Goal: Communication & Community: Answer question/provide support

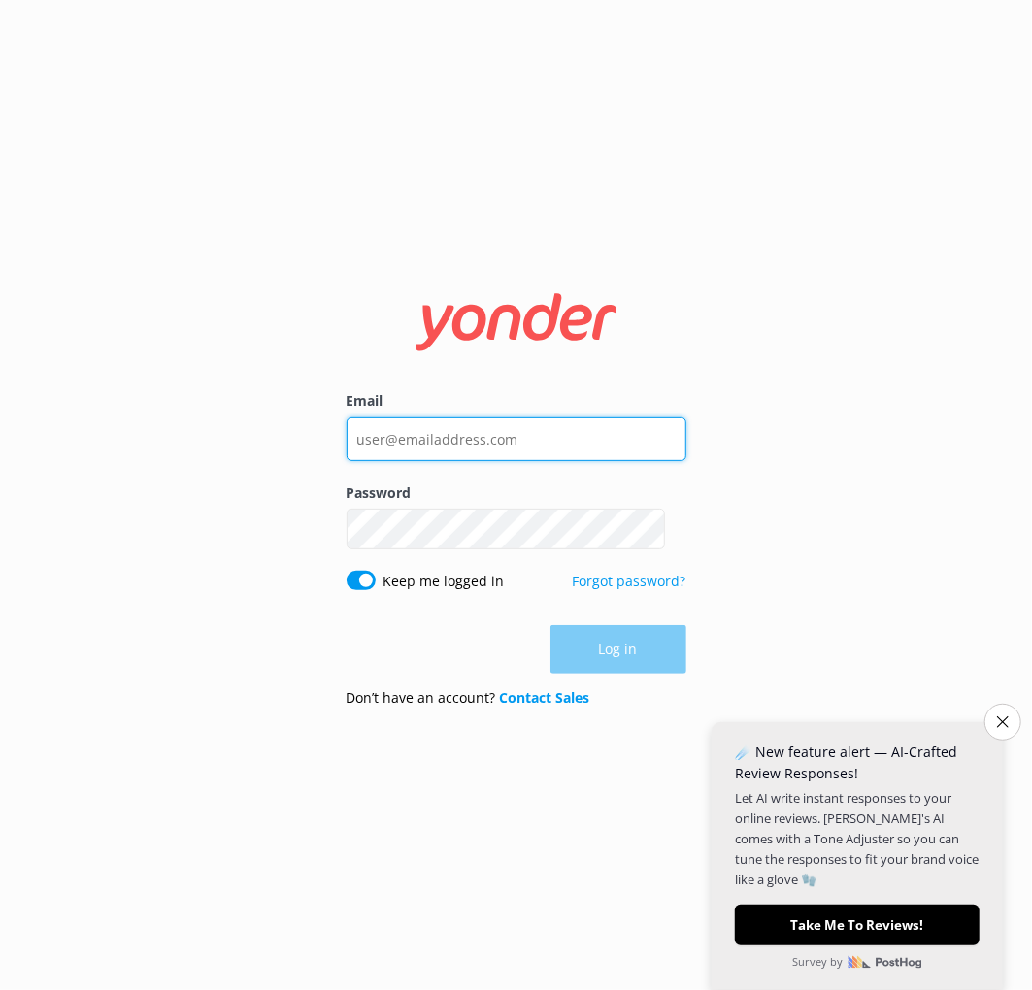
click at [440, 420] on input "Email" at bounding box center [516, 439] width 340 height 44
type input "[EMAIL_ADDRESS][DOMAIN_NAME]"
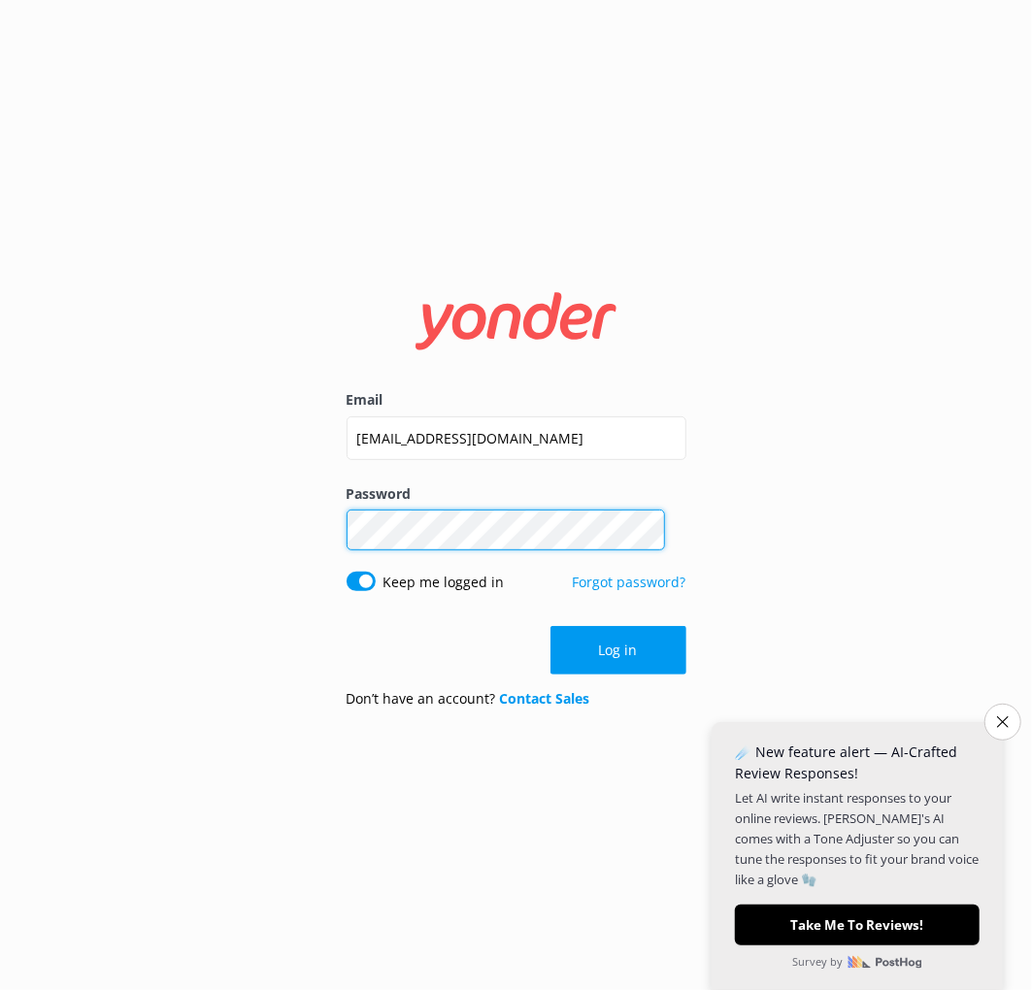
click button "Log in" at bounding box center [618, 650] width 136 height 49
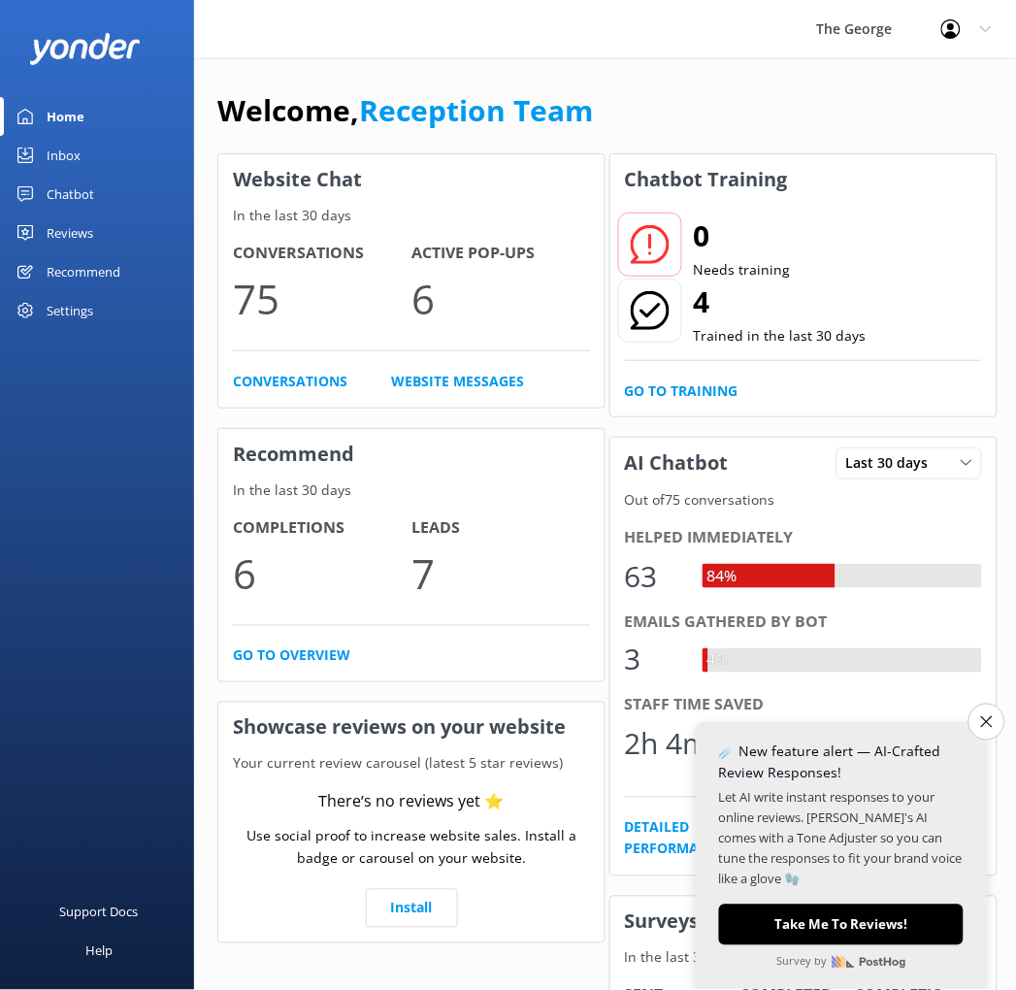
click at [79, 178] on div "Chatbot" at bounding box center [71, 194] width 48 height 39
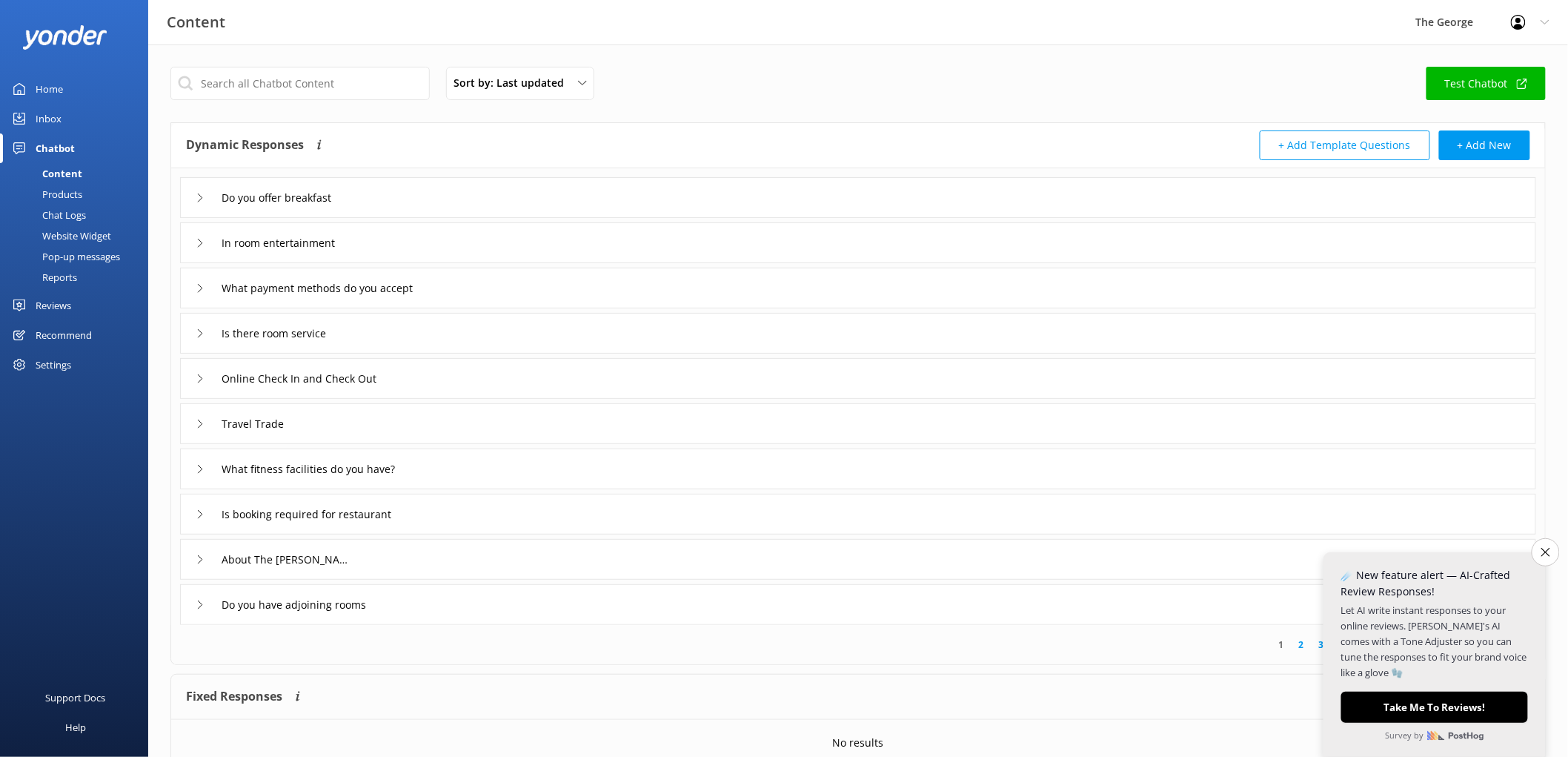
click at [60, 108] on link "Inbox" at bounding box center [74, 118] width 148 height 30
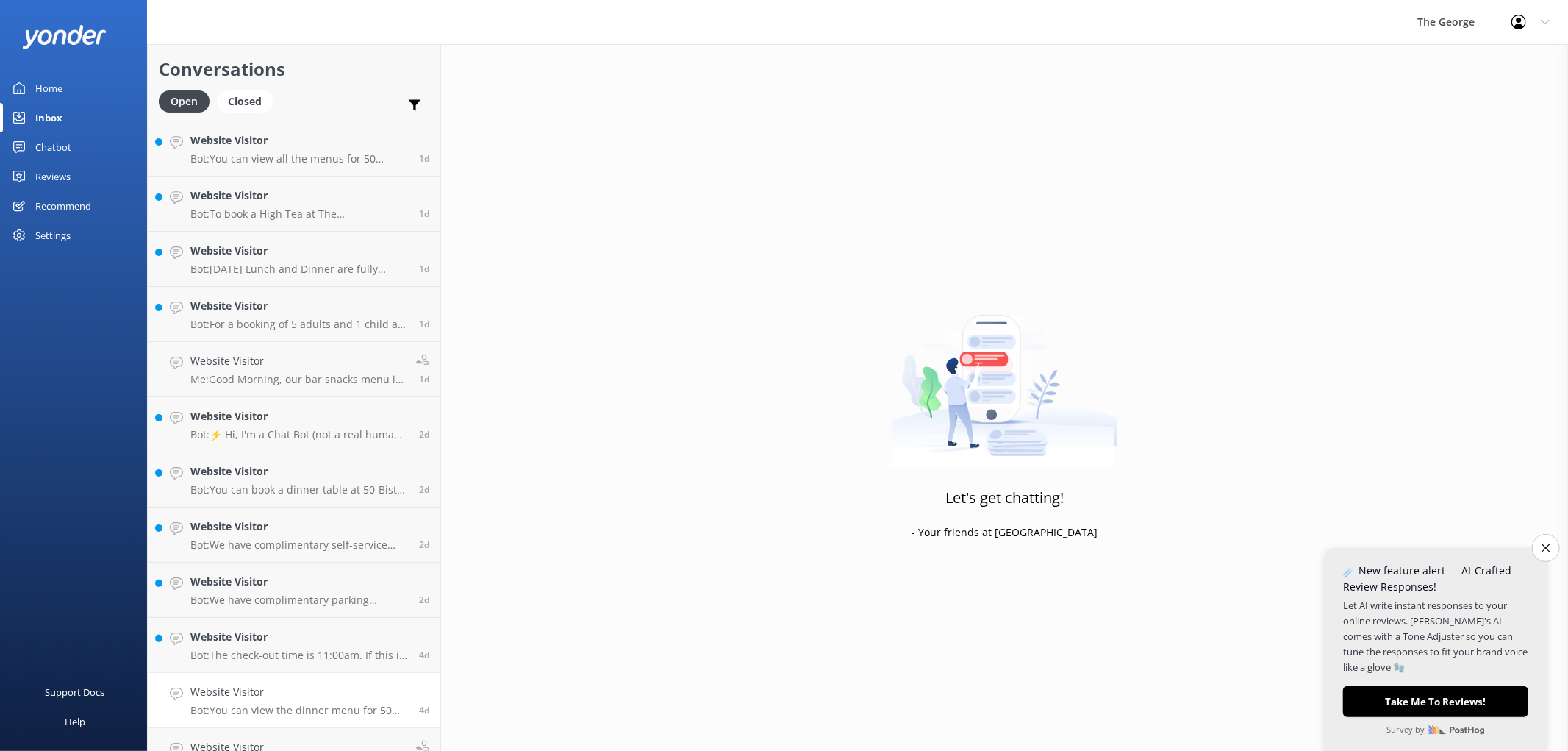
scroll to position [241, 0]
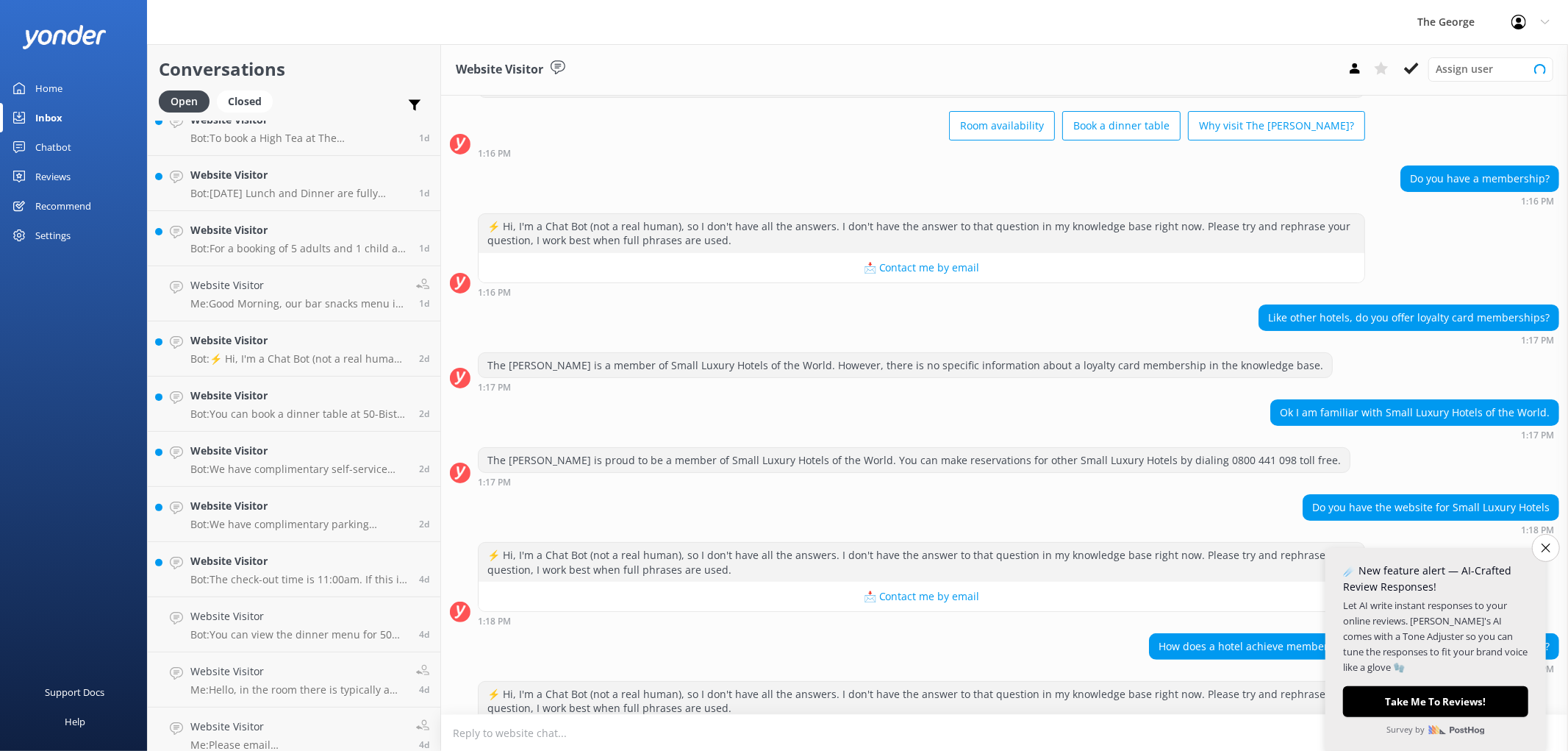
scroll to position [84, 0]
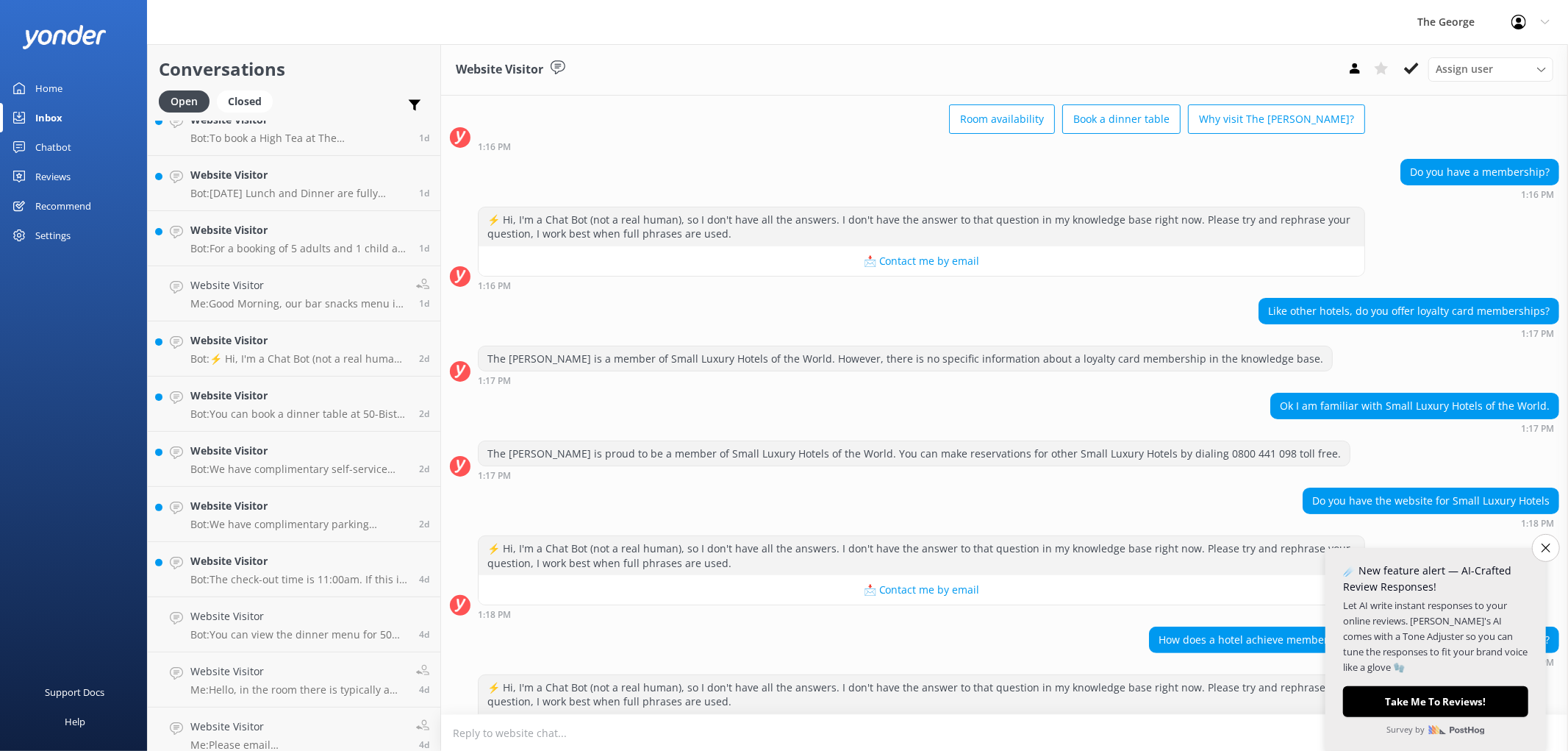
click at [781, 543] on button "Close survey" at bounding box center [1546, 548] width 28 height 28
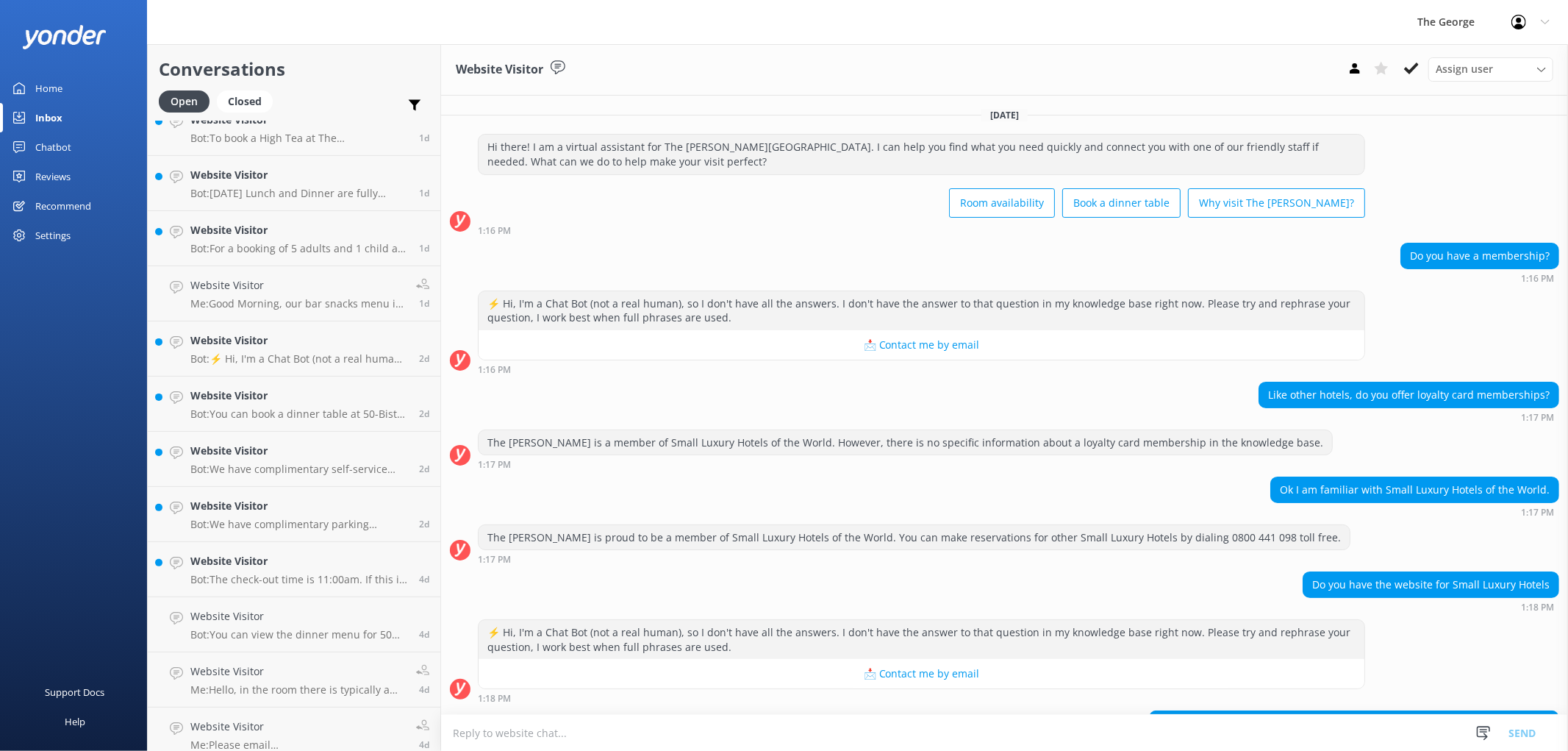
scroll to position [83, 0]
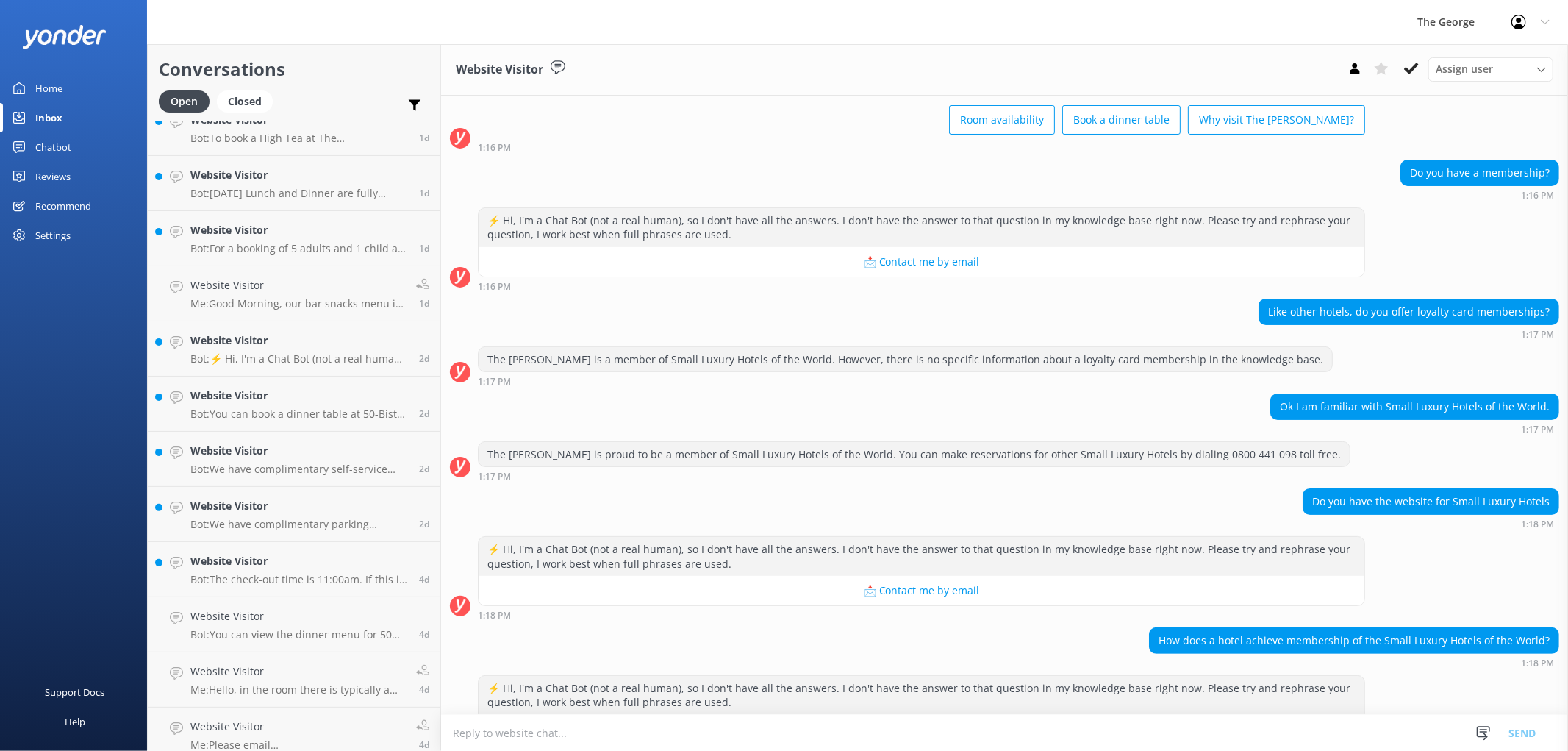
click at [549, 729] on textarea at bounding box center [1004, 733] width 1127 height 36
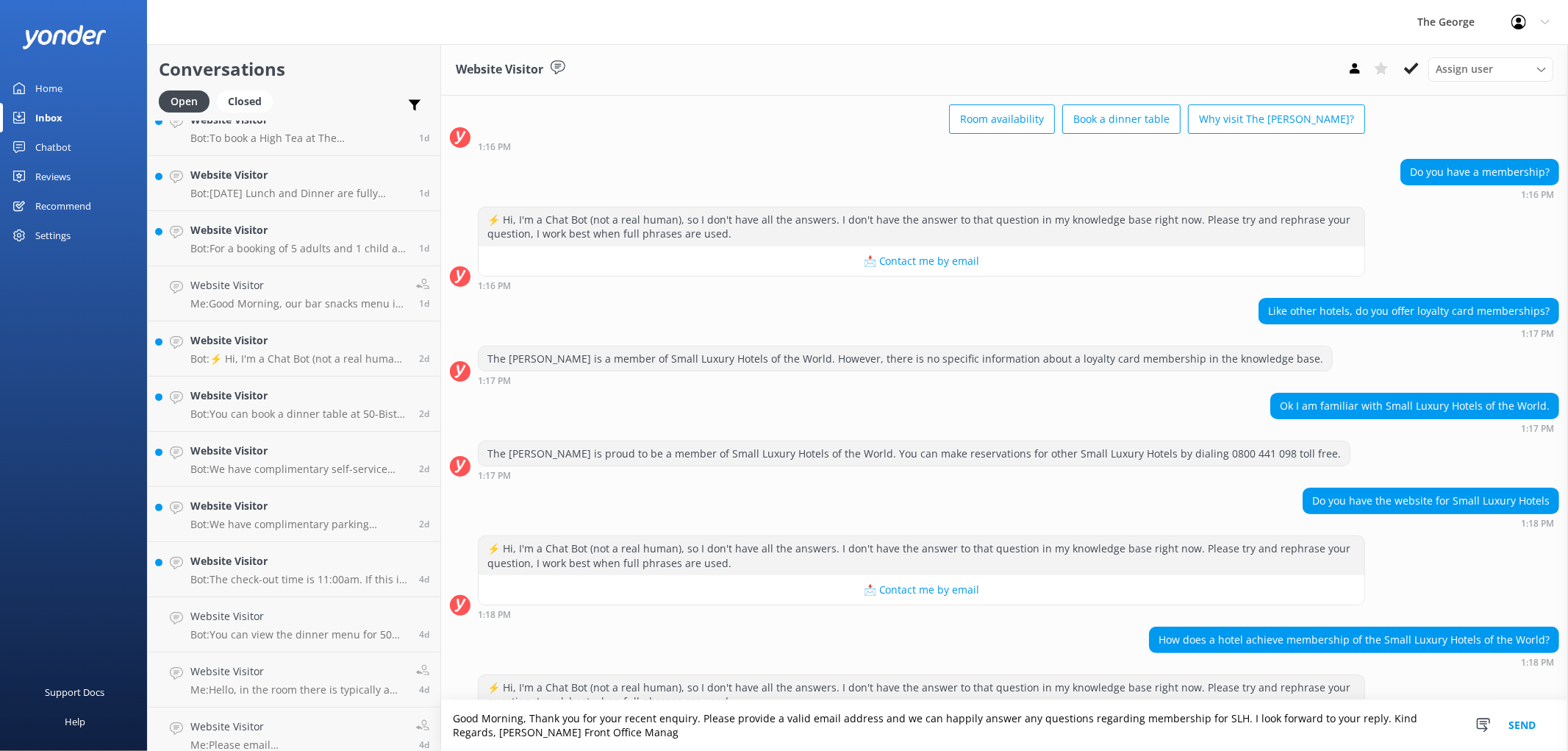
scroll to position [97, 0]
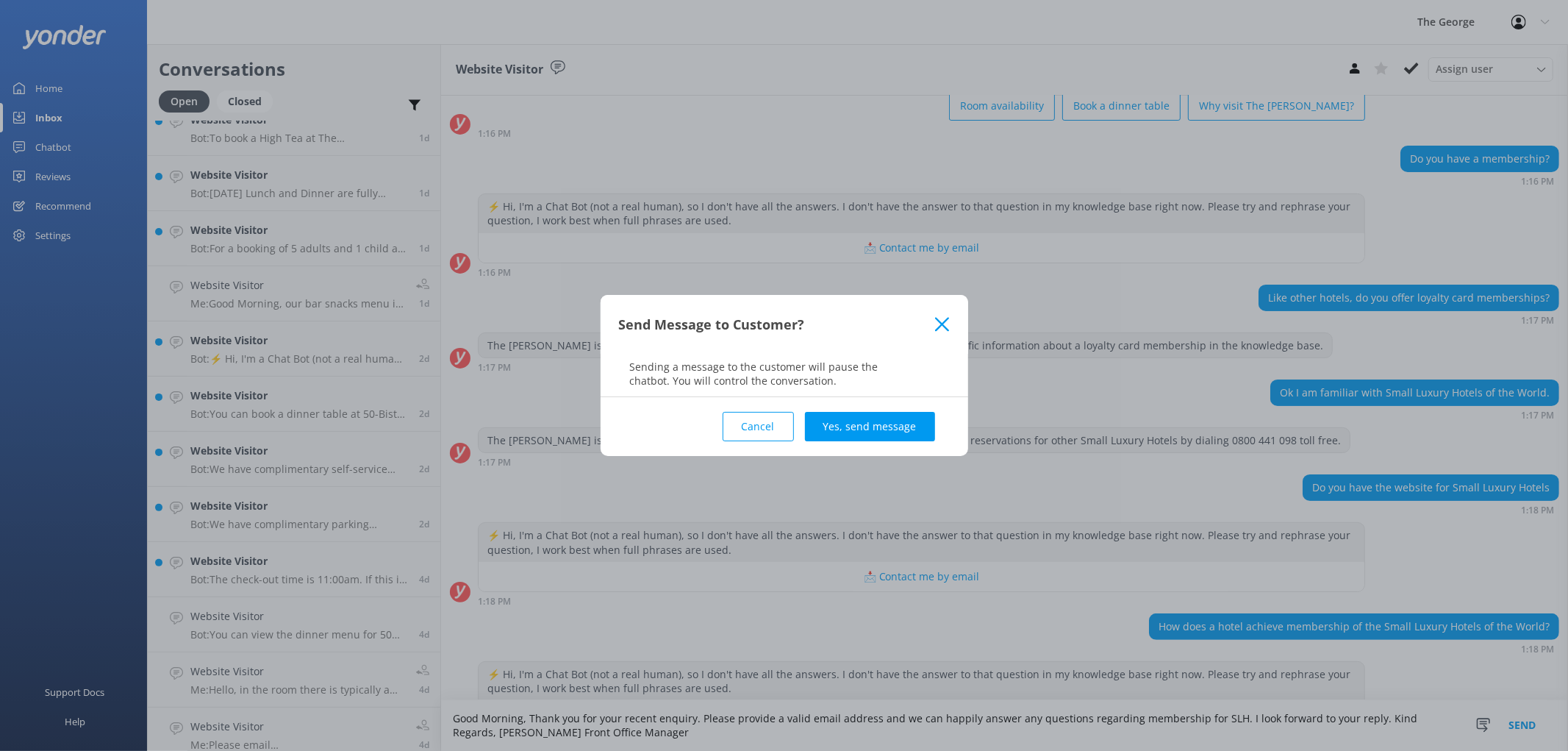
type textarea "Good Morning, Thank you for your recent enquiry. Please provide a valid email a…"
drag, startPoint x: 839, startPoint y: 400, endPoint x: 839, endPoint y: 410, distance: 10.0
click at [781, 402] on div "Cancel Yes, send message" at bounding box center [784, 427] width 331 height 59
click at [781, 418] on button "Yes, send message" at bounding box center [870, 427] width 130 height 30
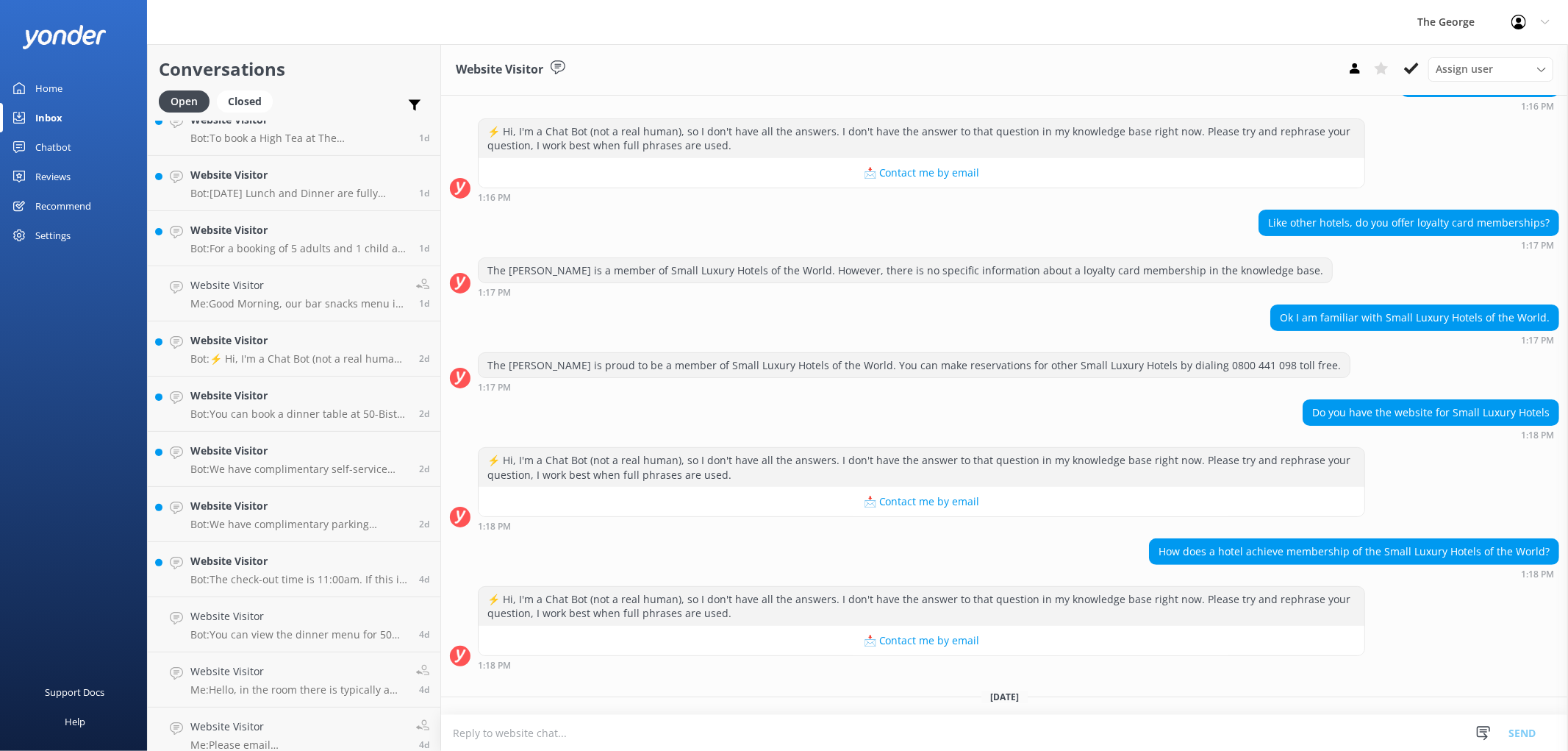
scroll to position [212, 0]
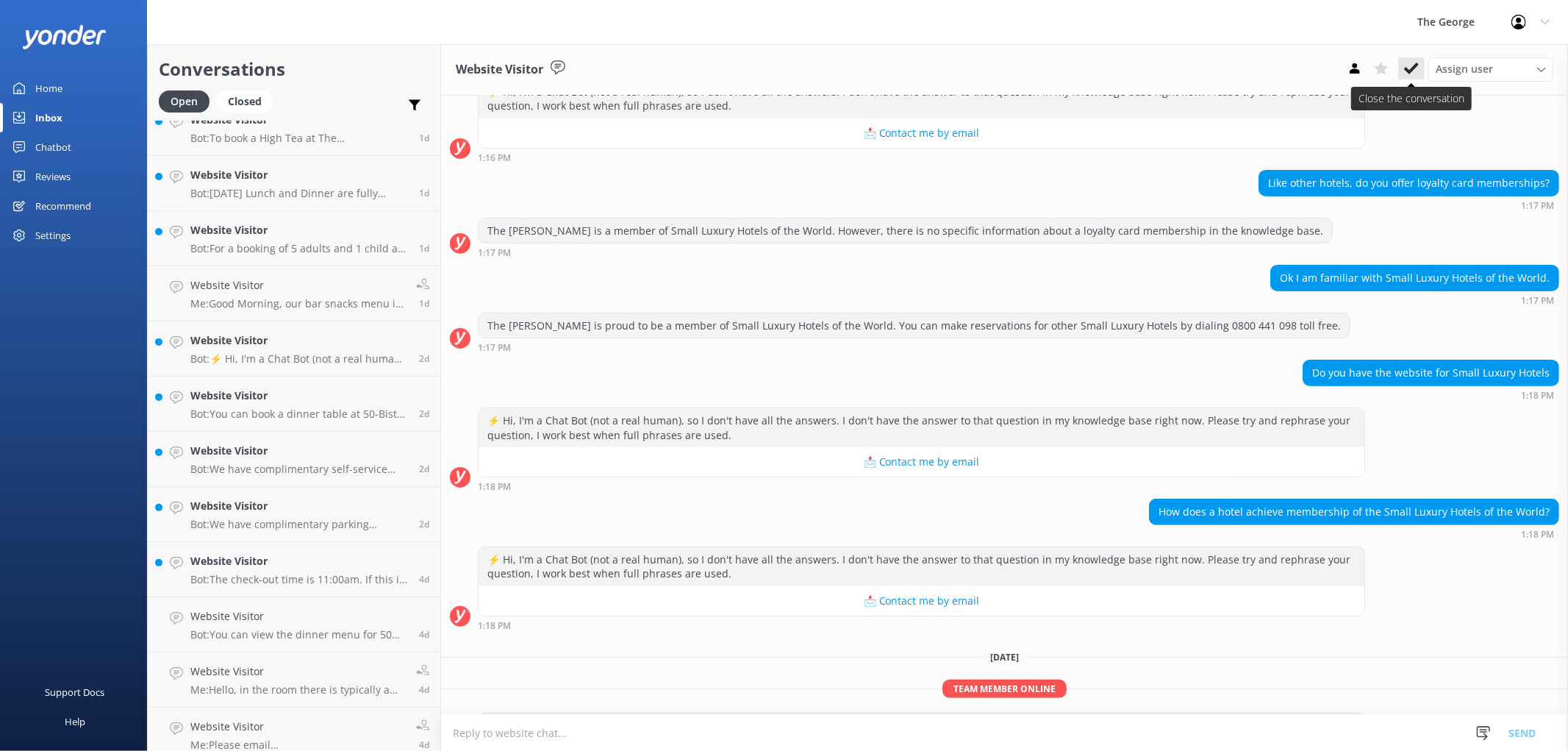
click at [781, 62] on icon at bounding box center [1411, 68] width 14 height 14
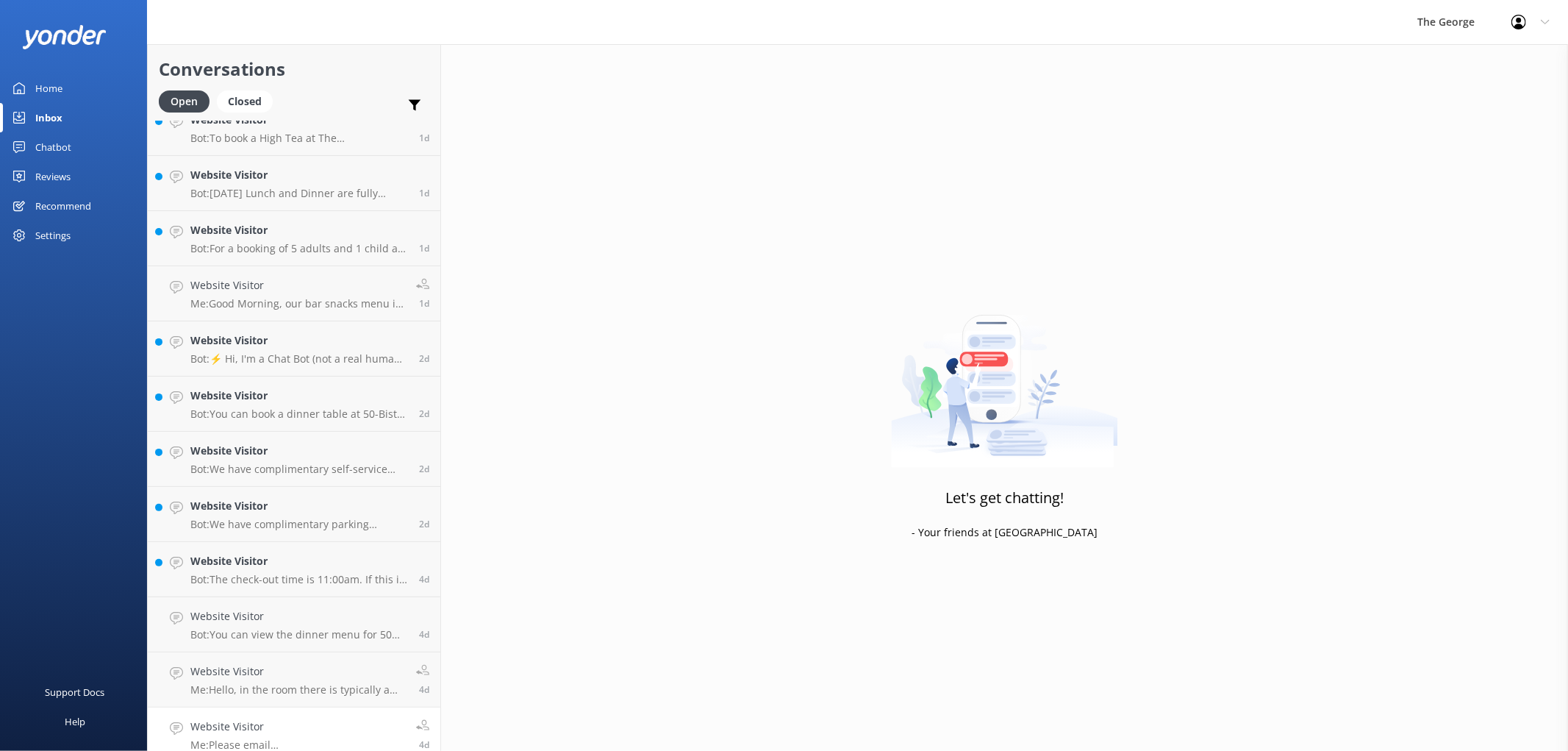
scroll to position [189, 0]
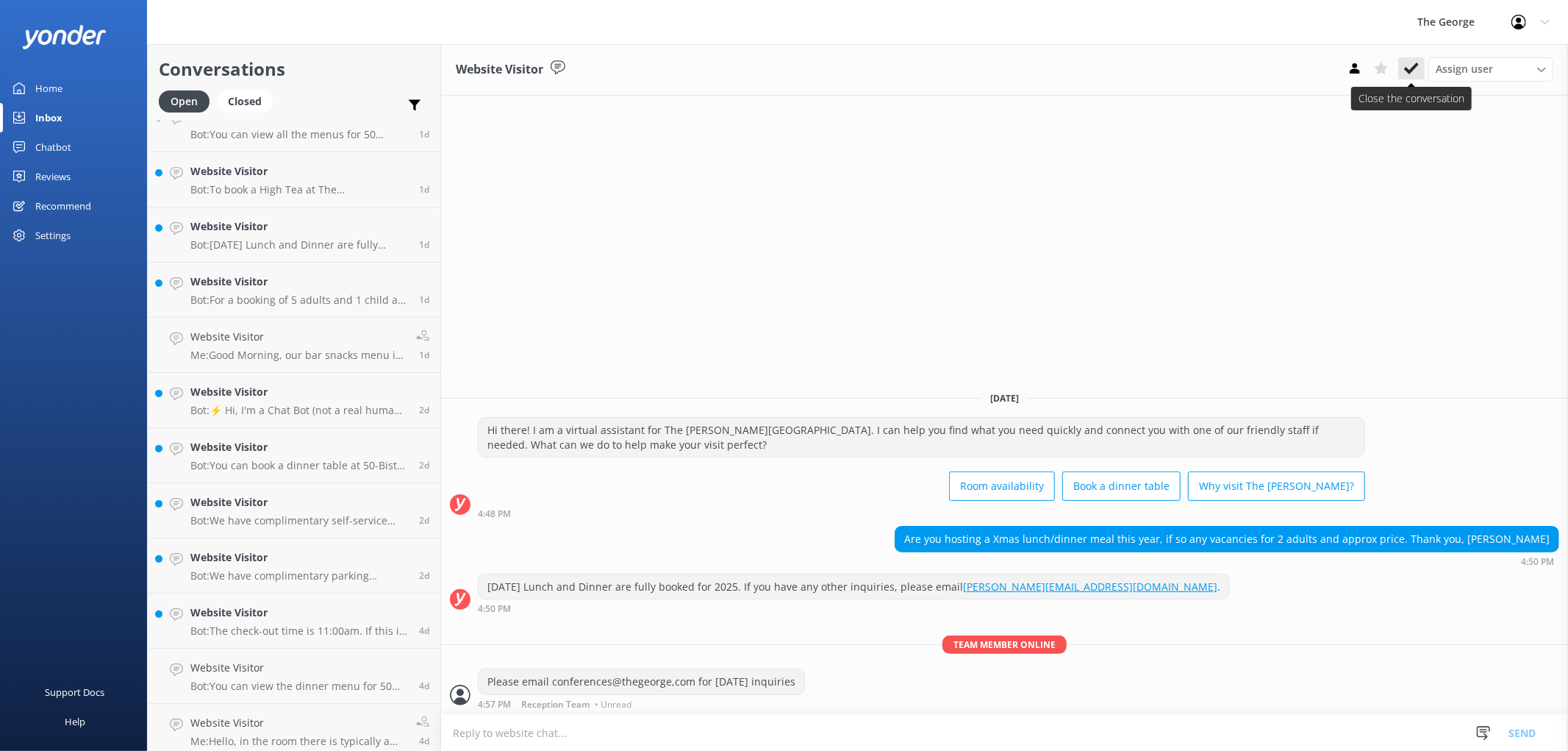
click at [781, 61] on icon at bounding box center [1411, 68] width 14 height 14
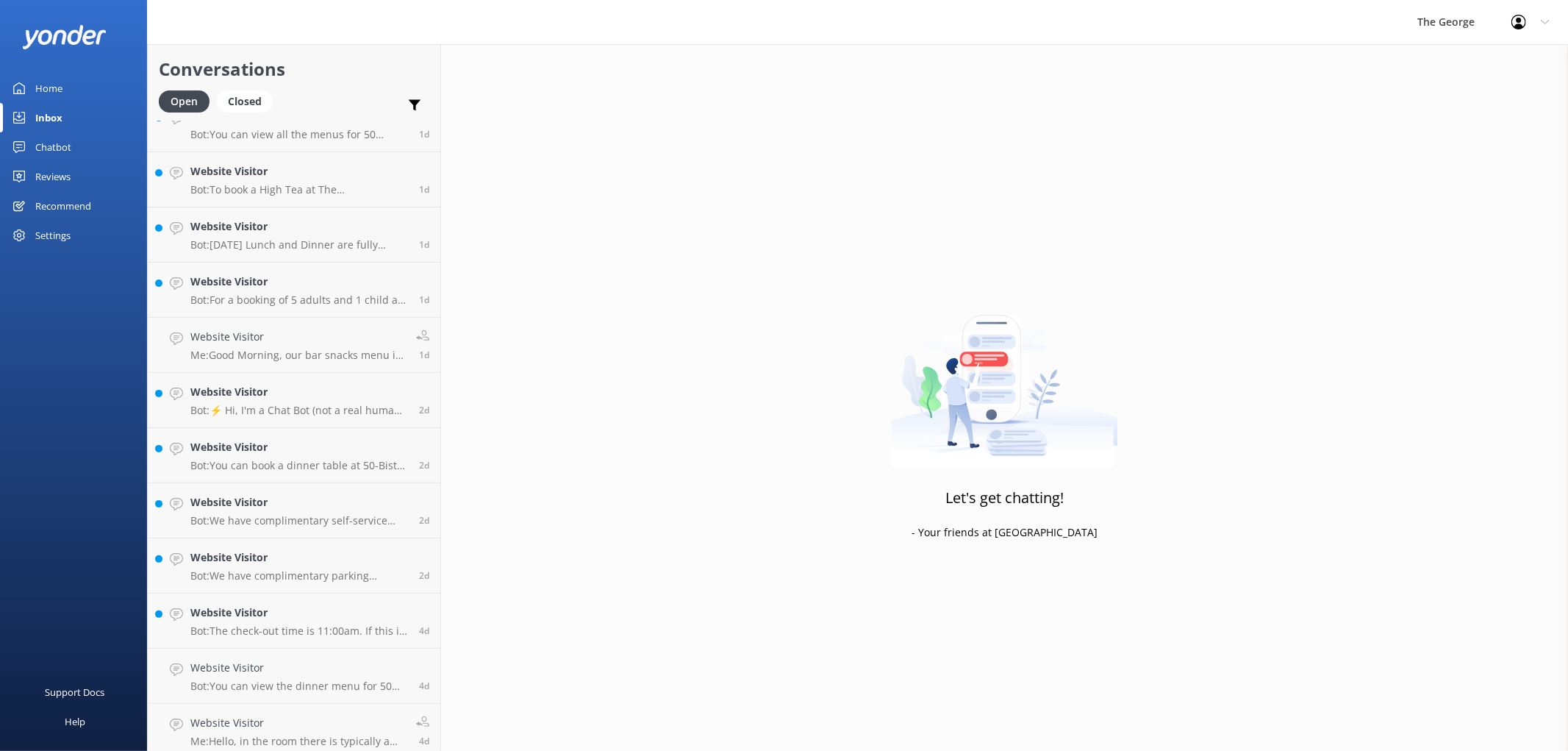
scroll to position [137, 0]
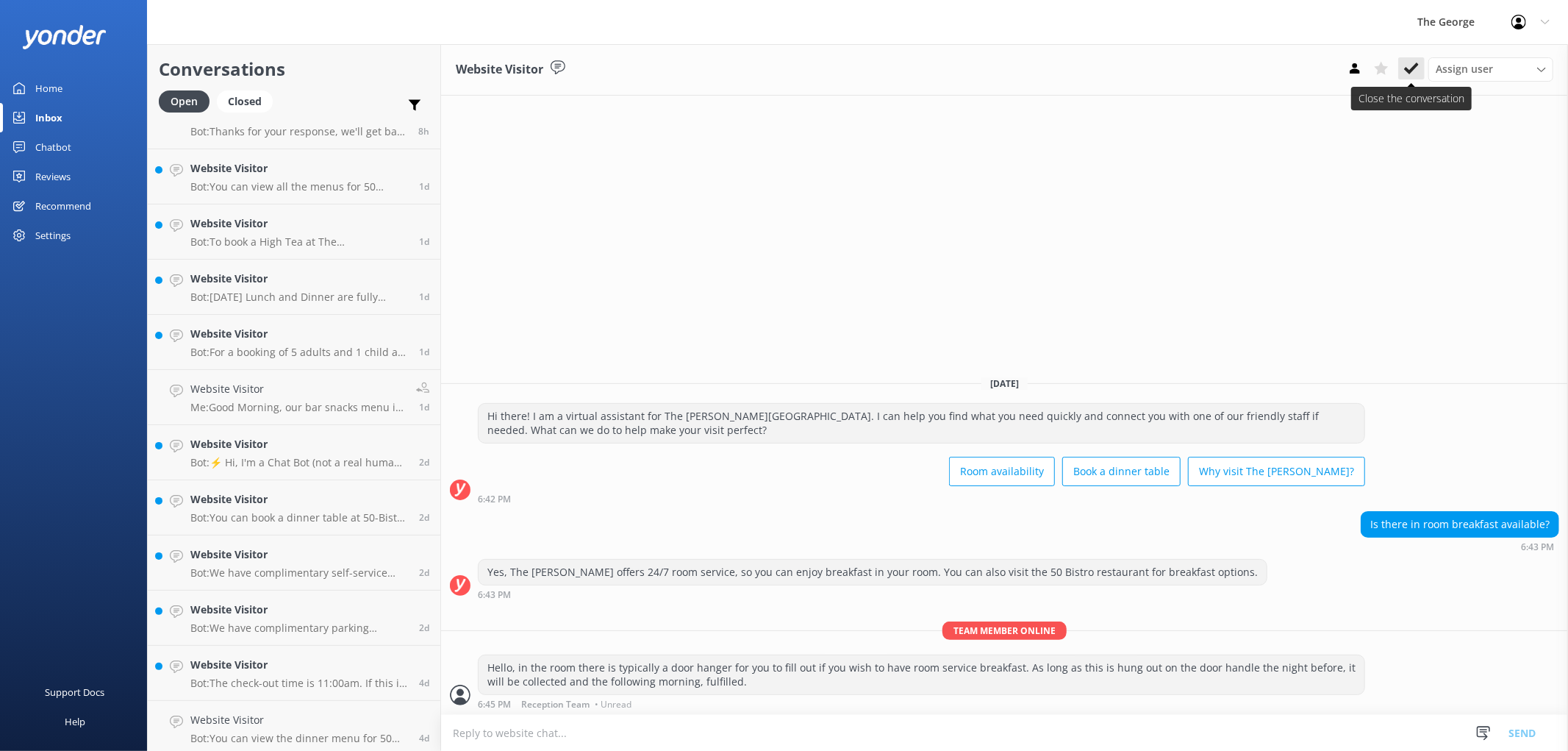
click at [781, 70] on button at bounding box center [1411, 68] width 27 height 22
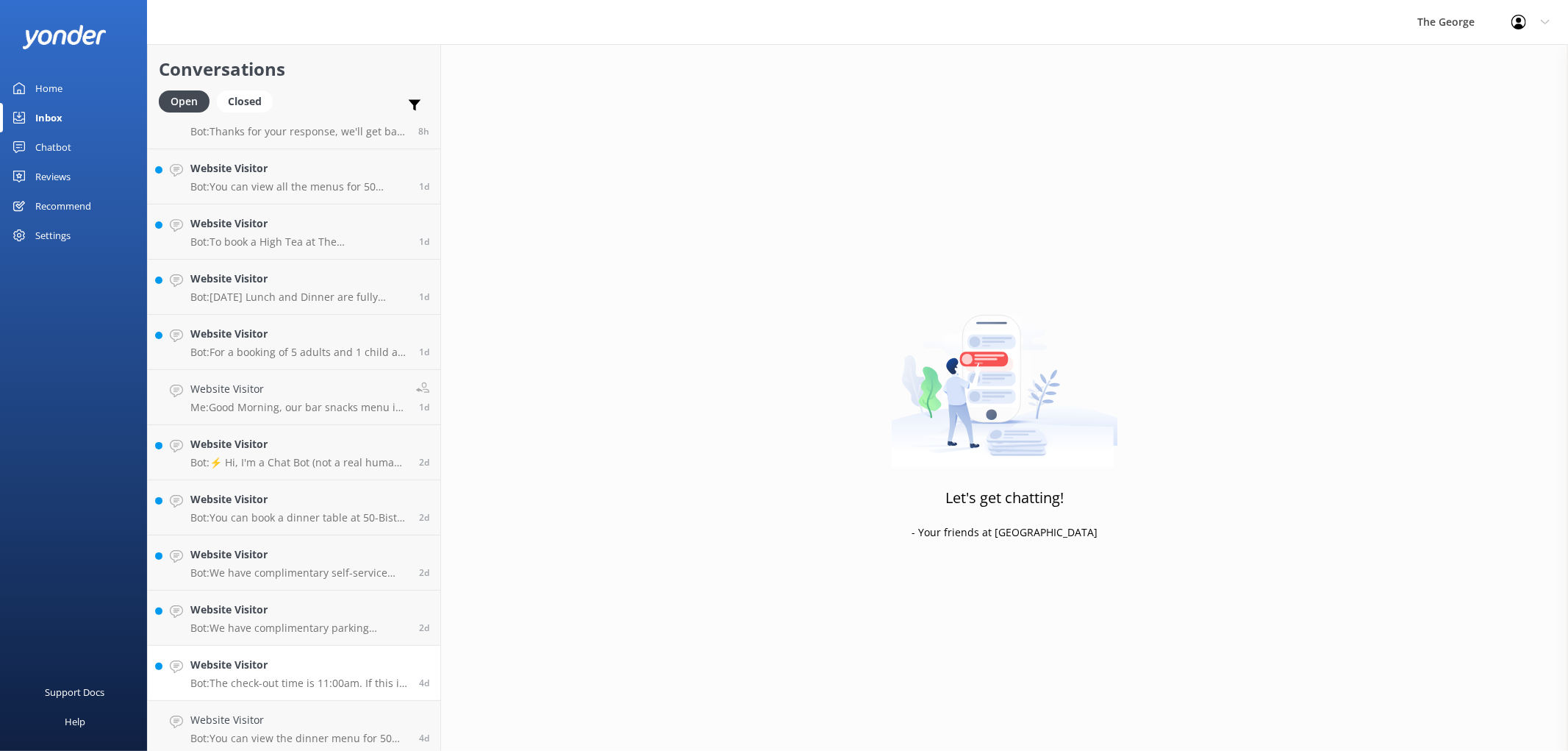
scroll to position [86, 0]
click at [278, 709] on h4 "Website Visitor" at bounding box center [298, 716] width 217 height 16
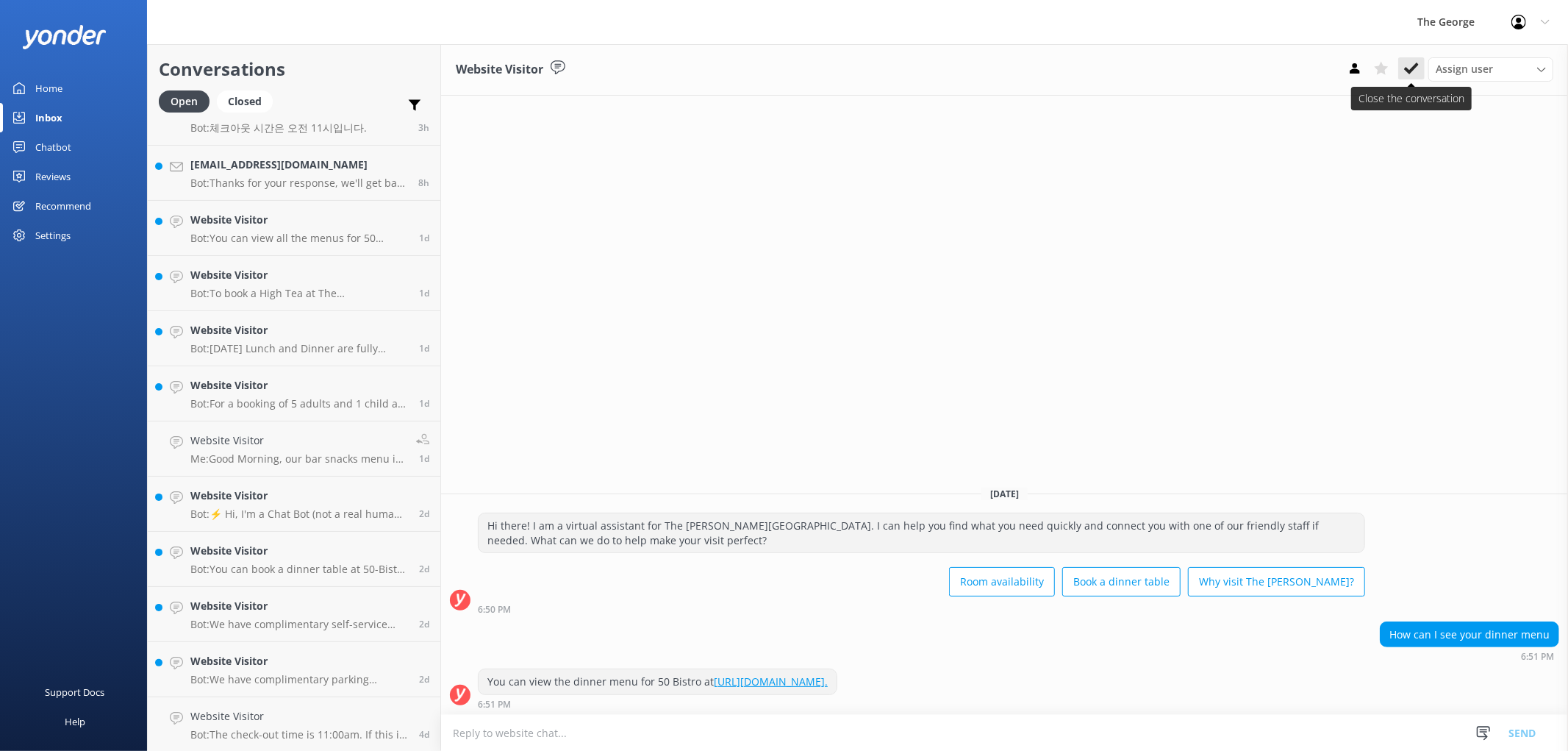
click at [781, 61] on icon at bounding box center [1411, 68] width 14 height 14
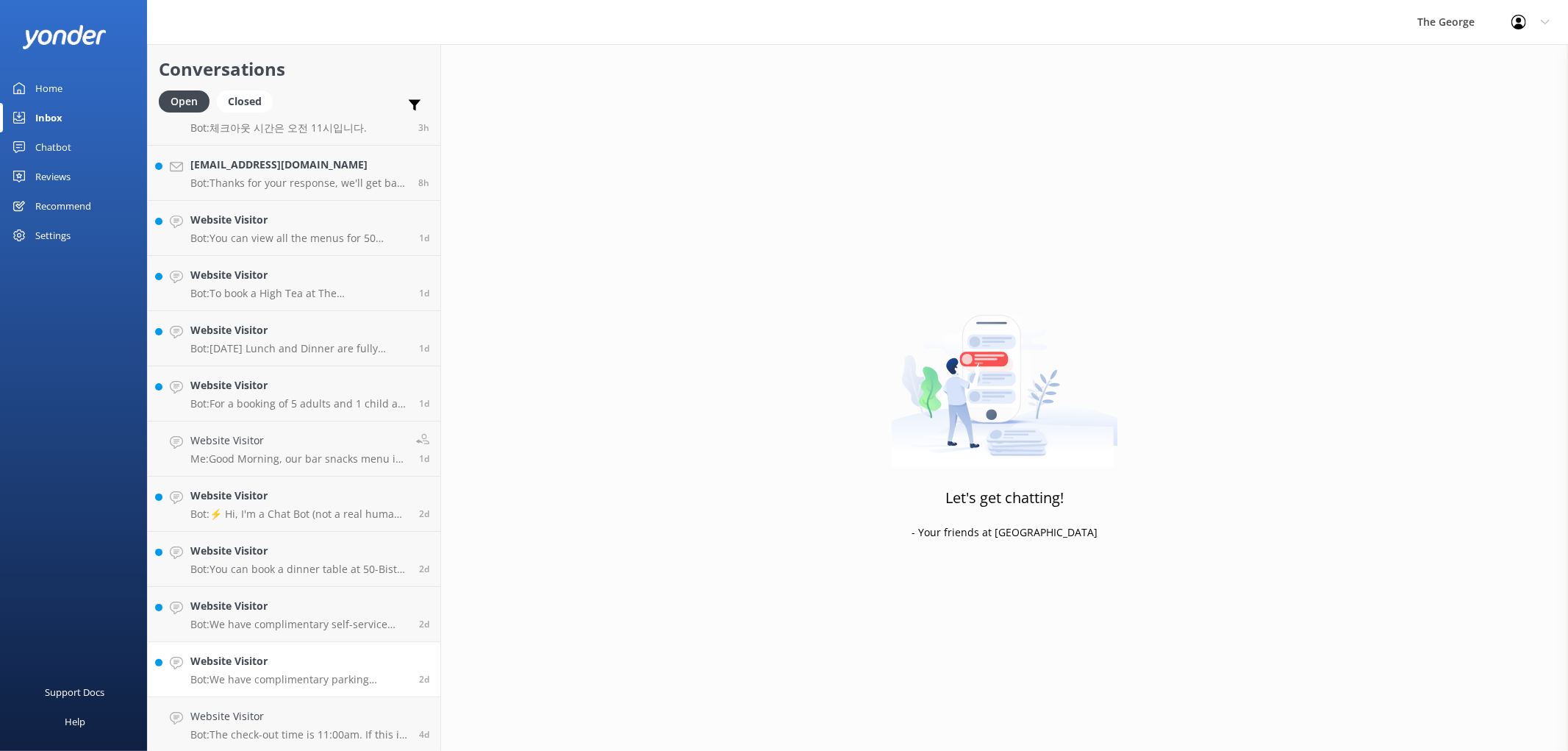
scroll to position [35, 0]
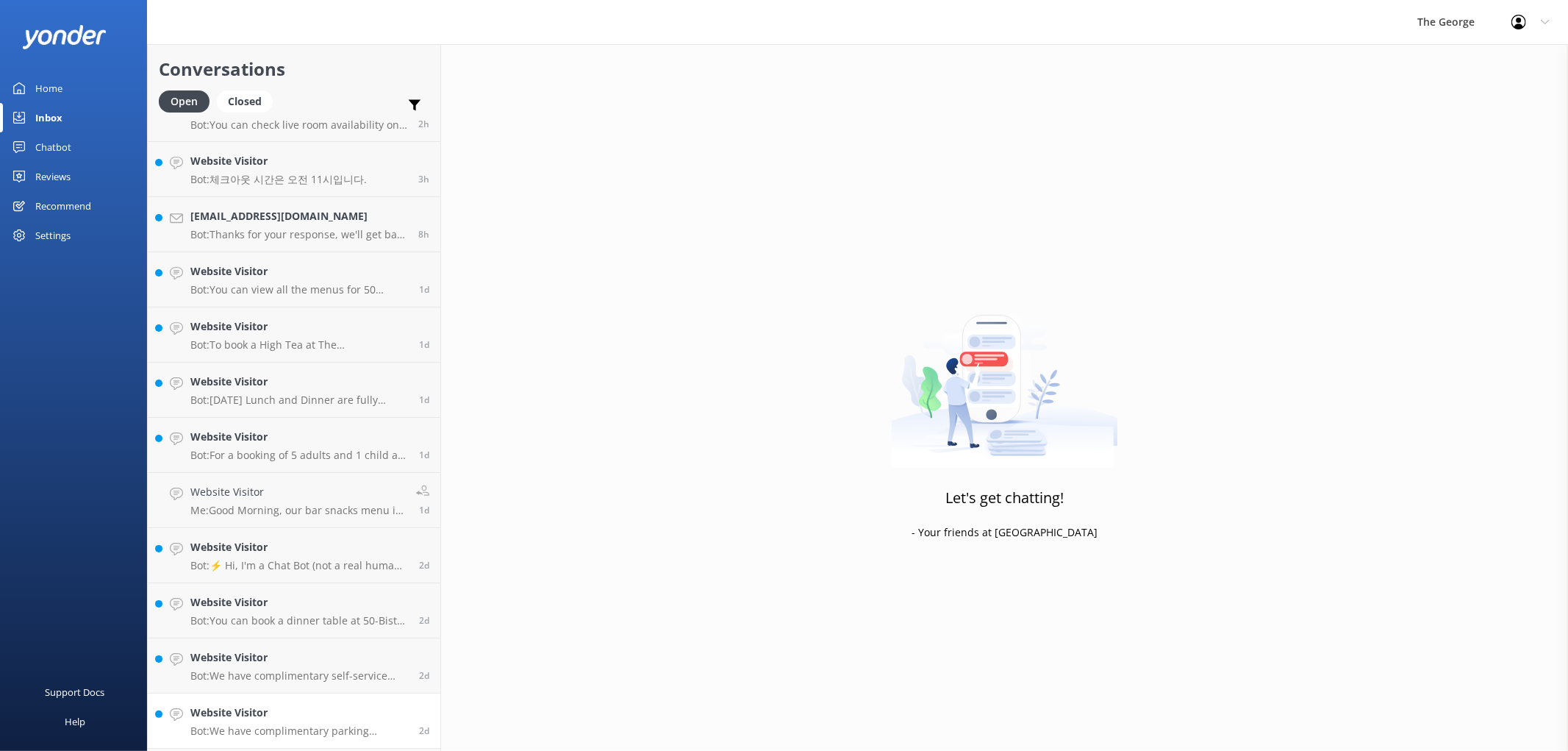
click at [275, 705] on div "Website Visitor Bot: We have complimentary parking available on-site for vehicl…" at bounding box center [298, 721] width 217 height 33
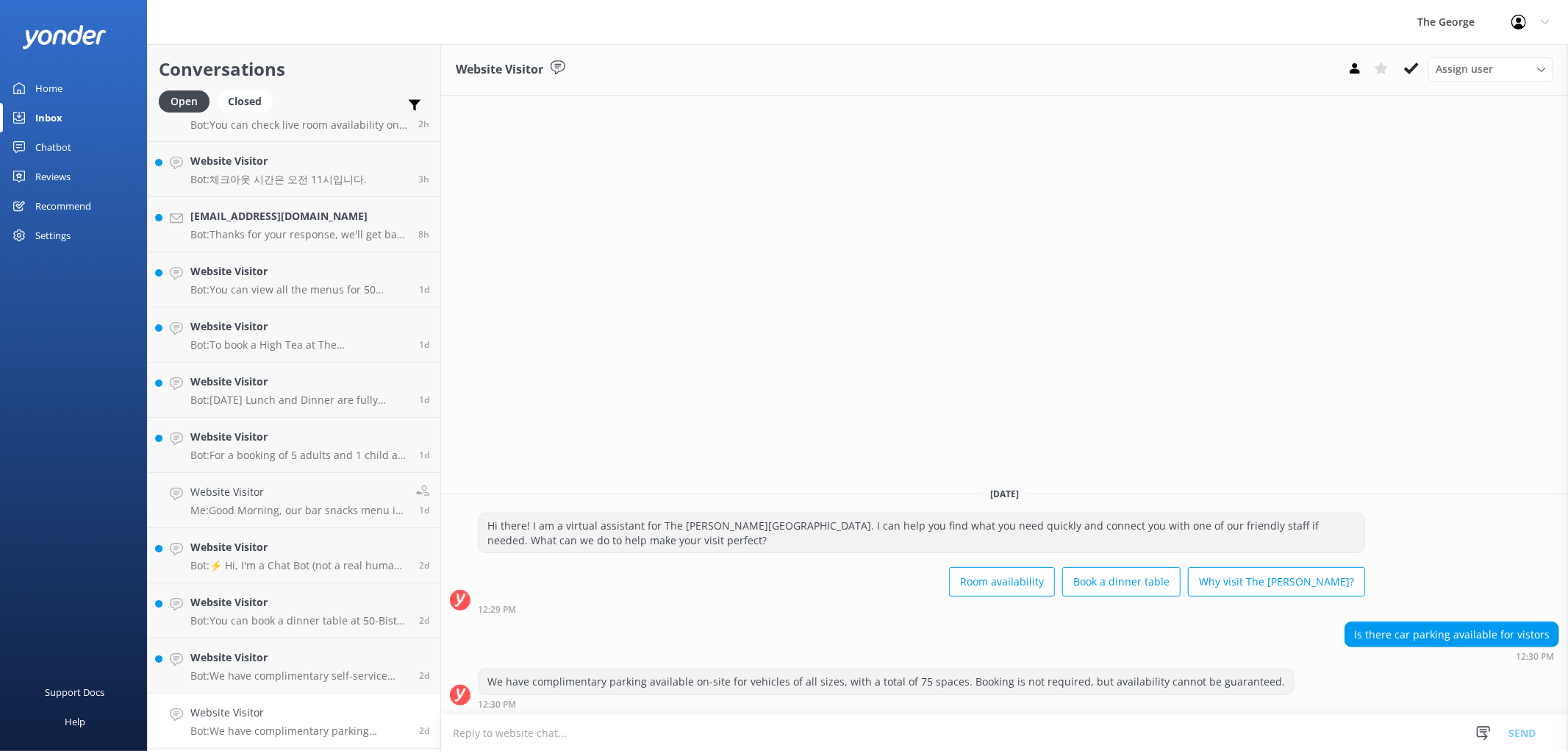
click at [781, 70] on button at bounding box center [1411, 68] width 27 height 22
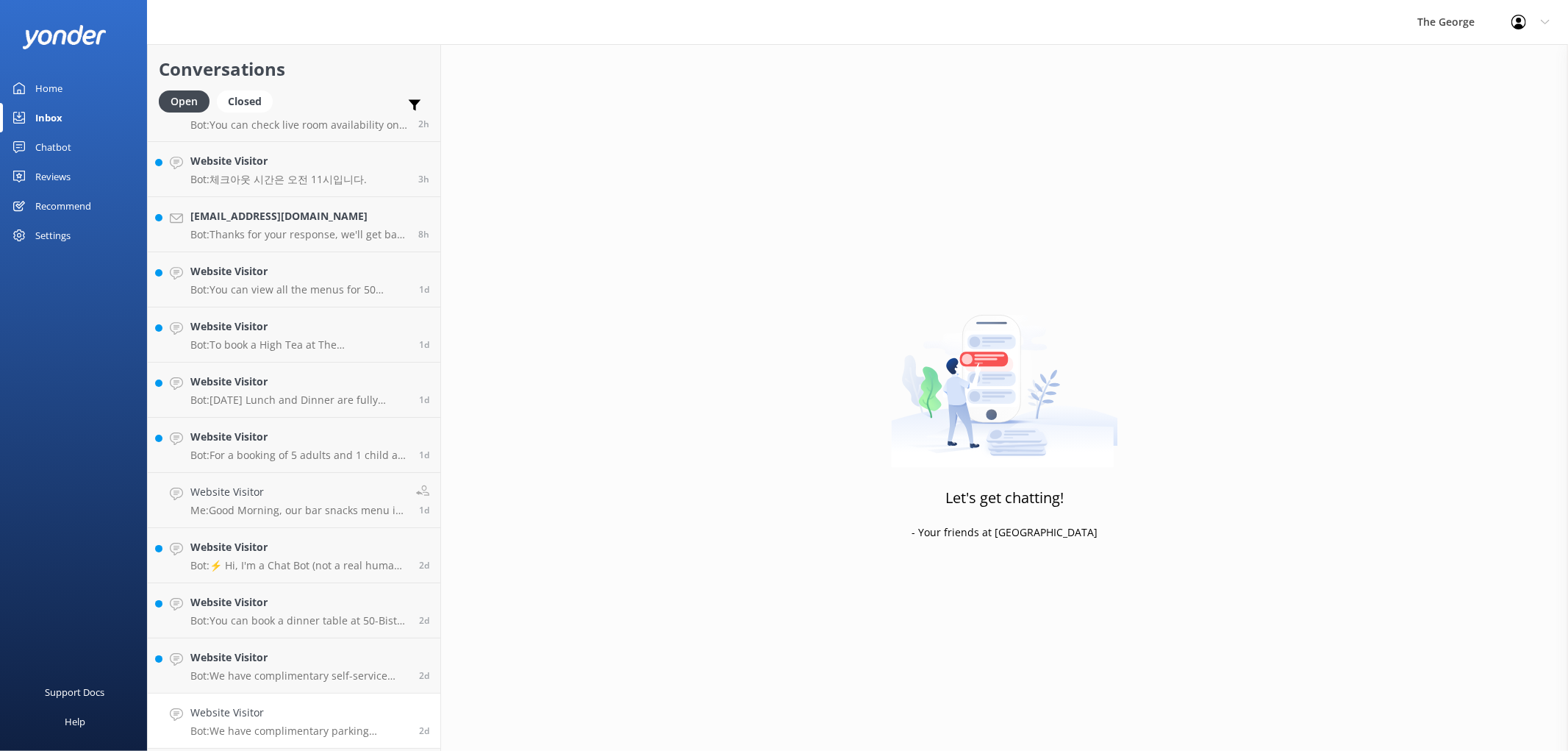
scroll to position [0, 0]
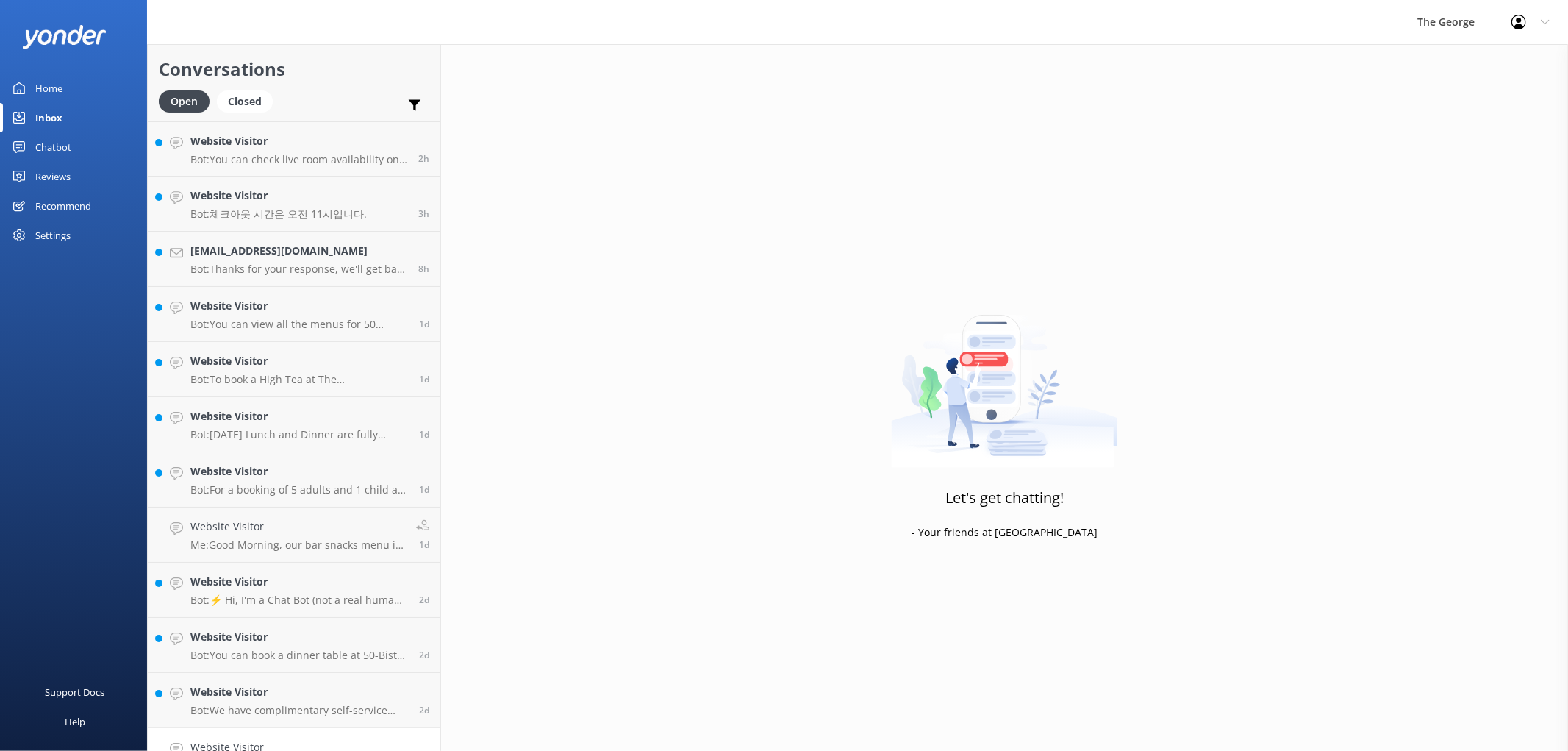
click at [276, 749] on p "Bot: We have complimentary parking available on-site for vehicles of all sizes,…" at bounding box center [298, 765] width 217 height 13
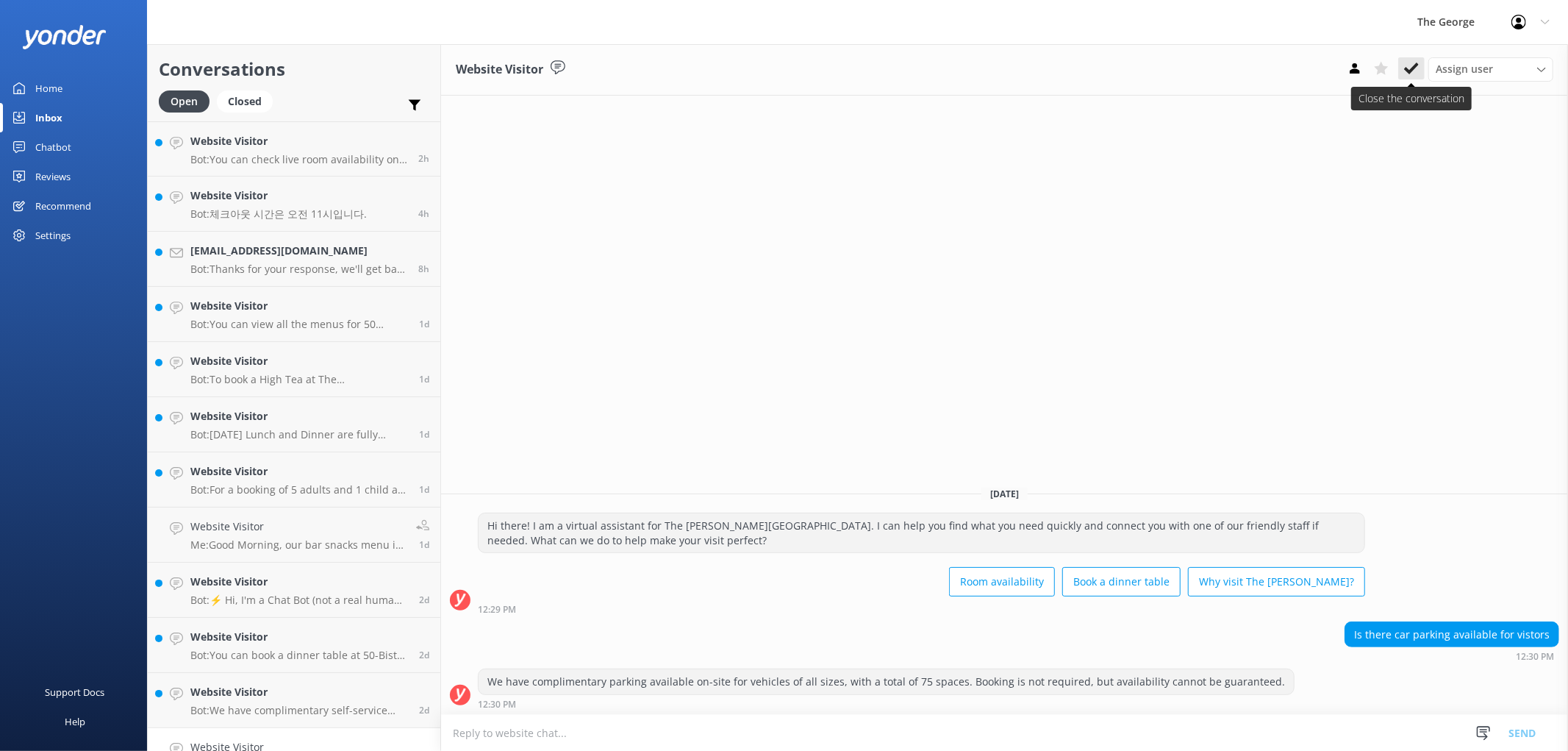
click at [781, 67] on use at bounding box center [1411, 68] width 14 height 12
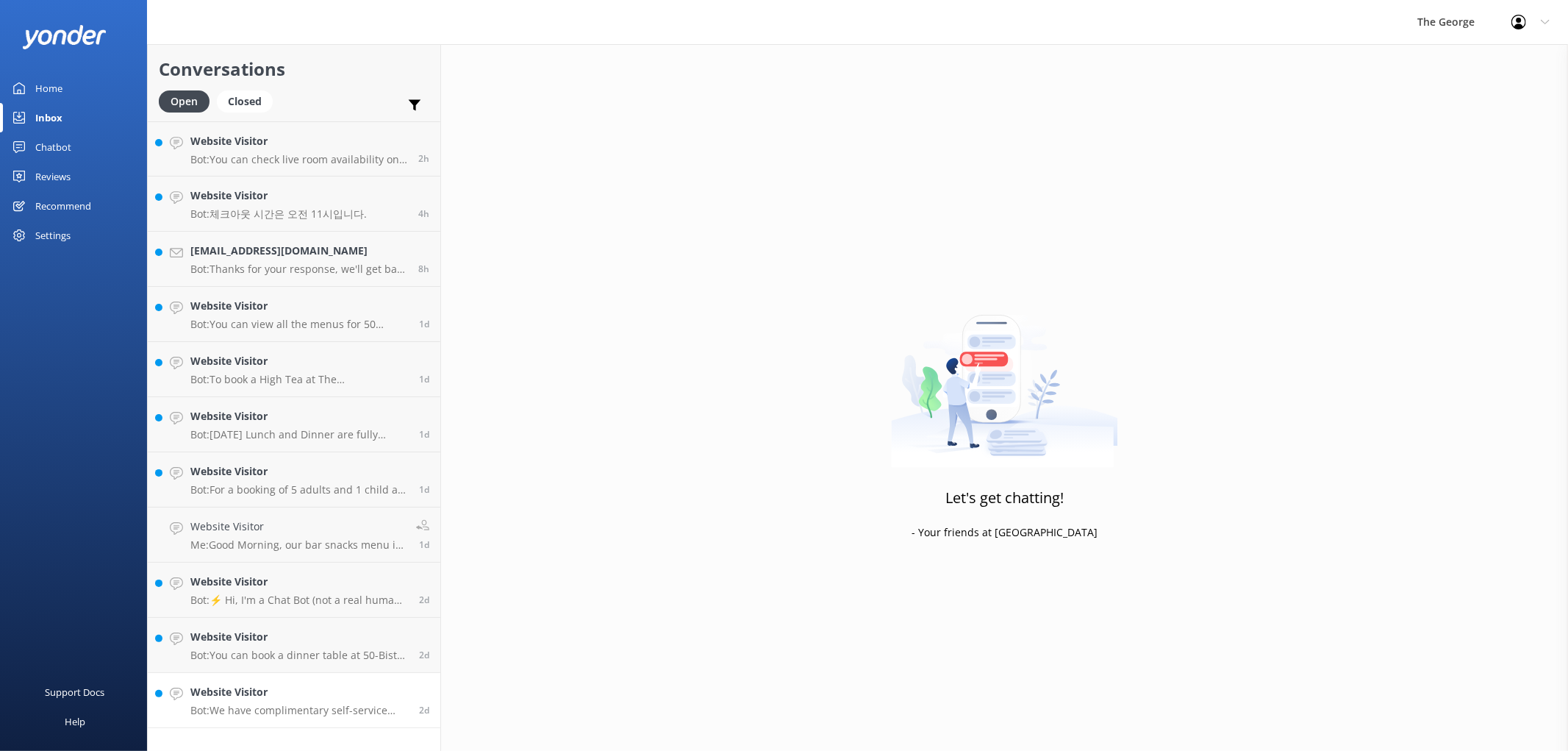
click at [283, 704] on p "Bot: We have complimentary self-service laundry facilities available, with powd…" at bounding box center [298, 710] width 217 height 13
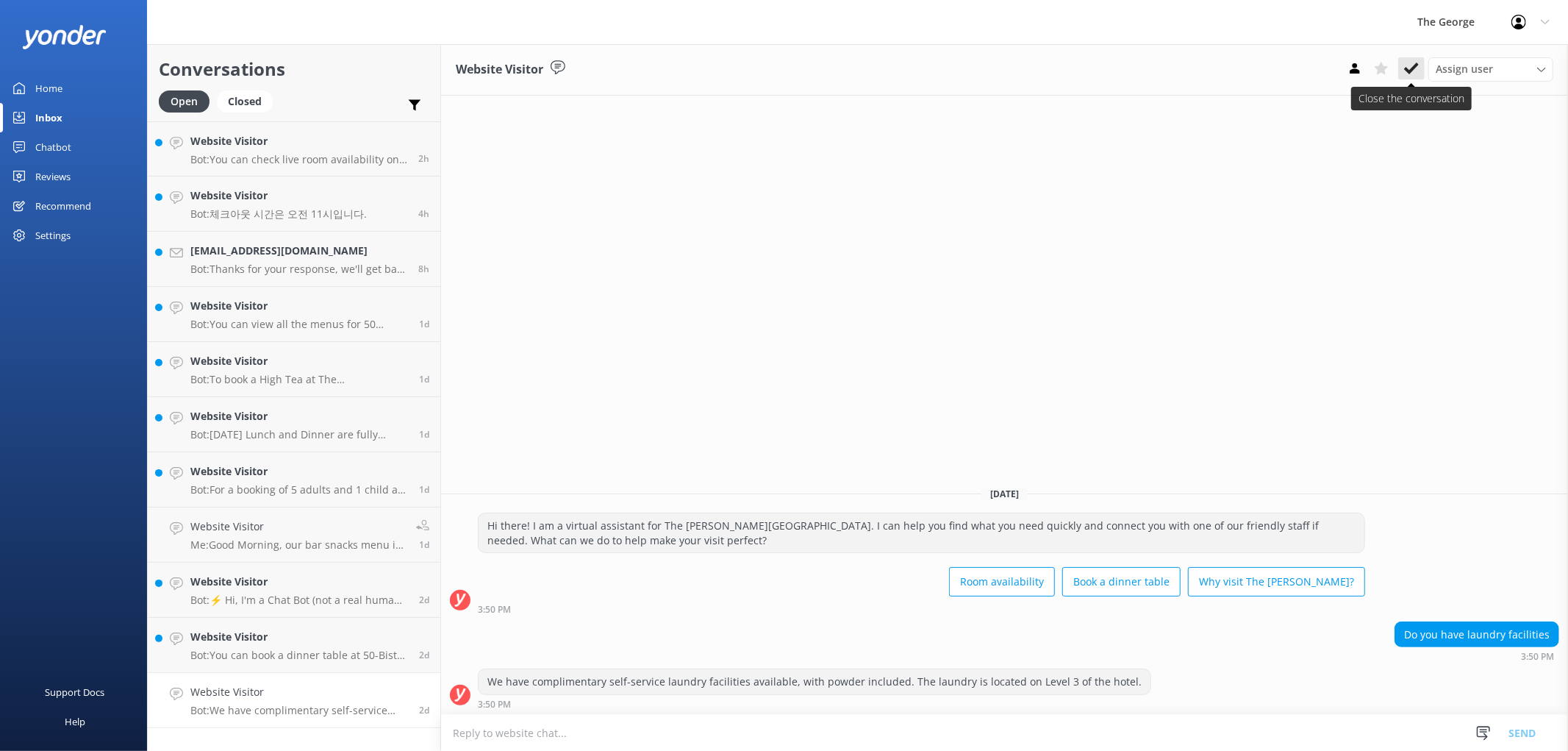
click at [781, 67] on button at bounding box center [1411, 68] width 27 height 22
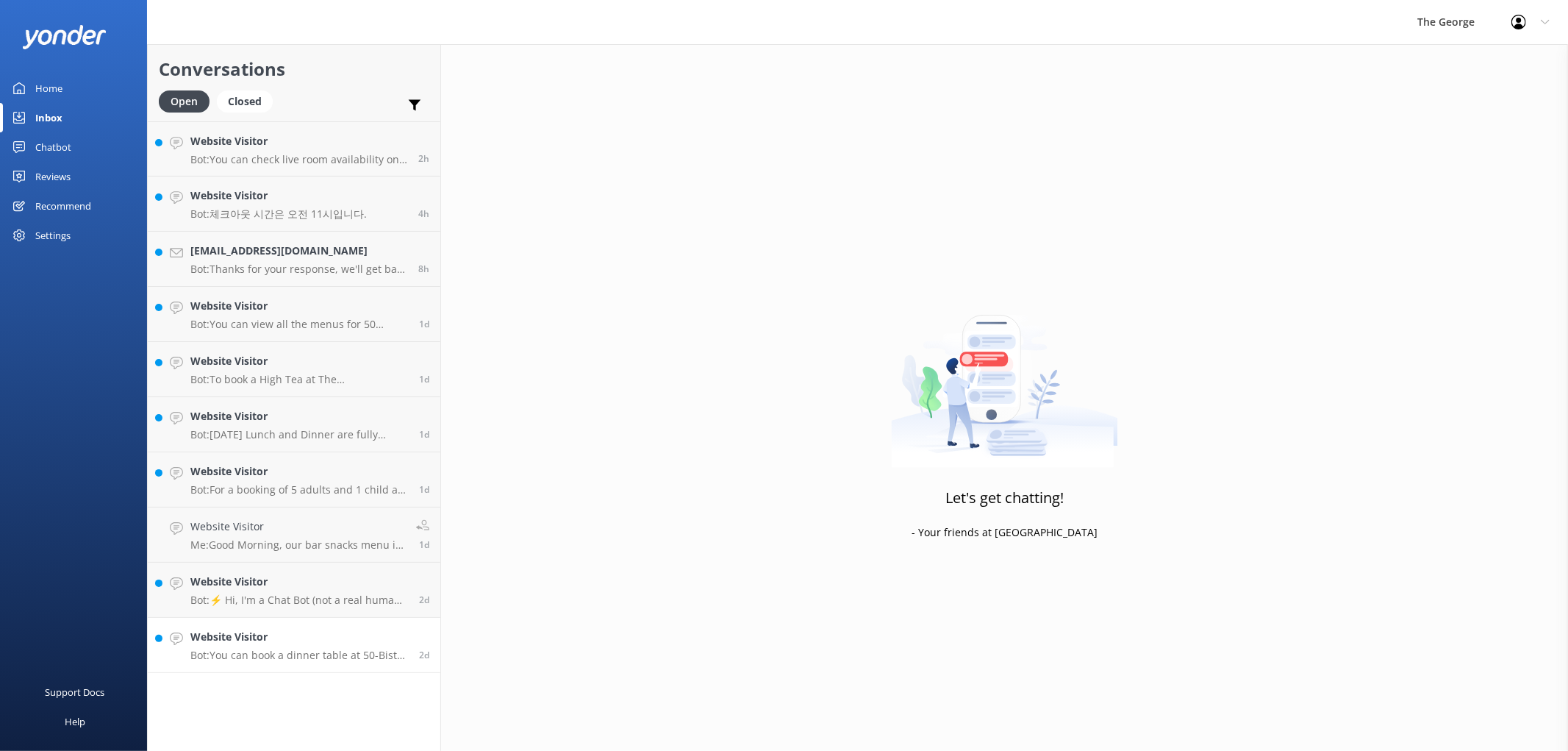
click at [276, 629] on h4 "Website Visitor" at bounding box center [298, 637] width 217 height 16
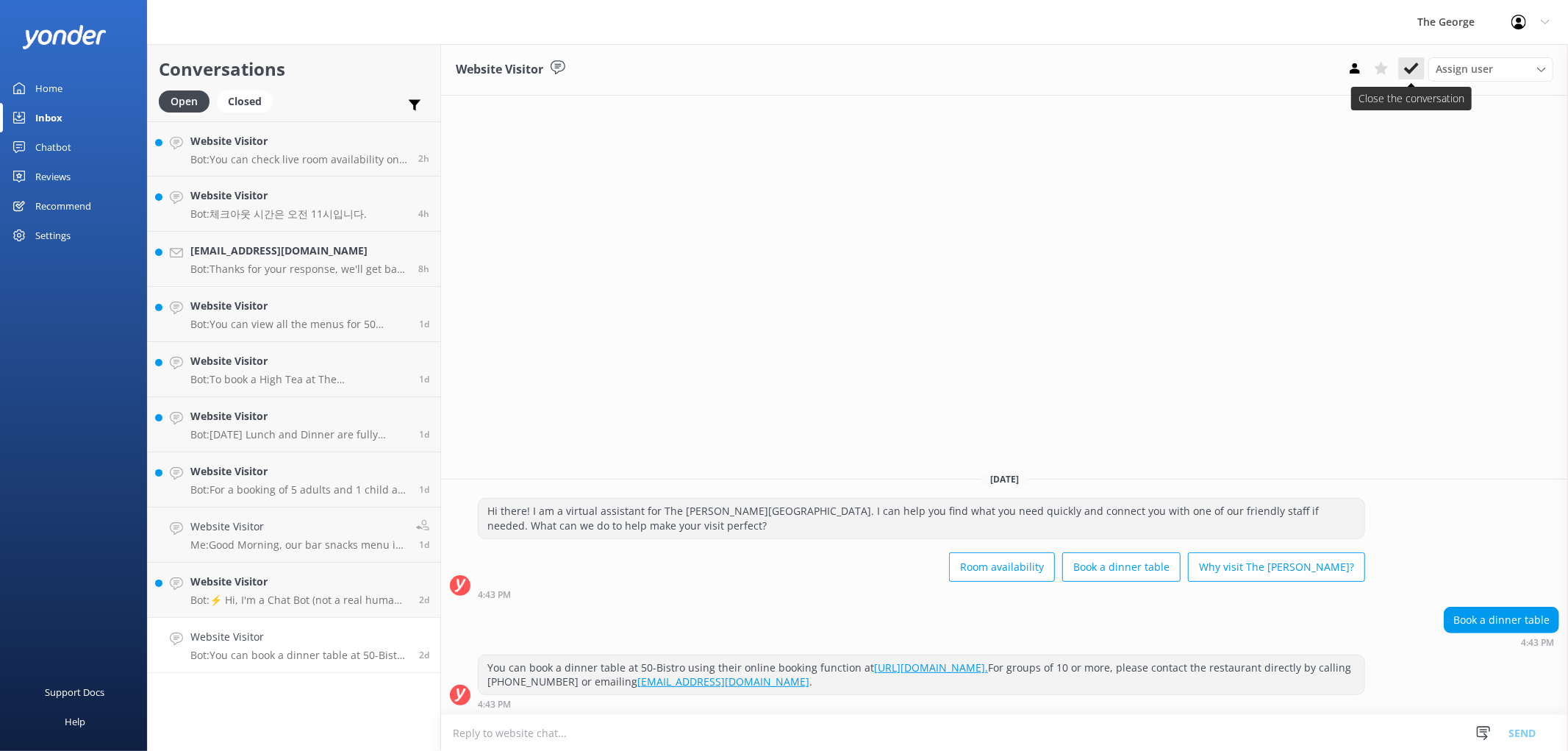
click at [781, 66] on use at bounding box center [1411, 68] width 14 height 12
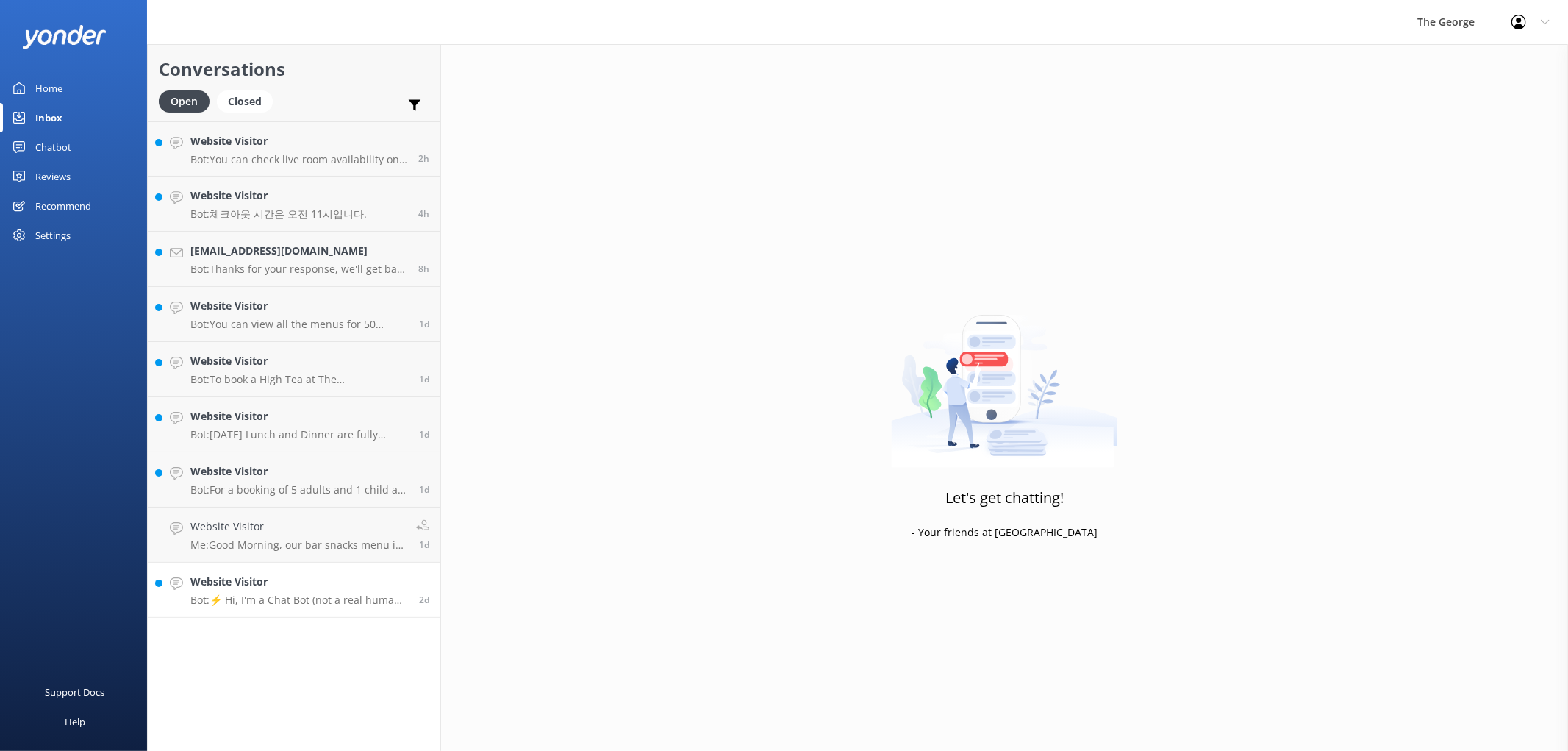
click at [260, 593] on p "Bot: ⚡ Hi, I'm a Chat Bot (not a real human), so I don't have all the answers. …" at bounding box center [298, 599] width 217 height 13
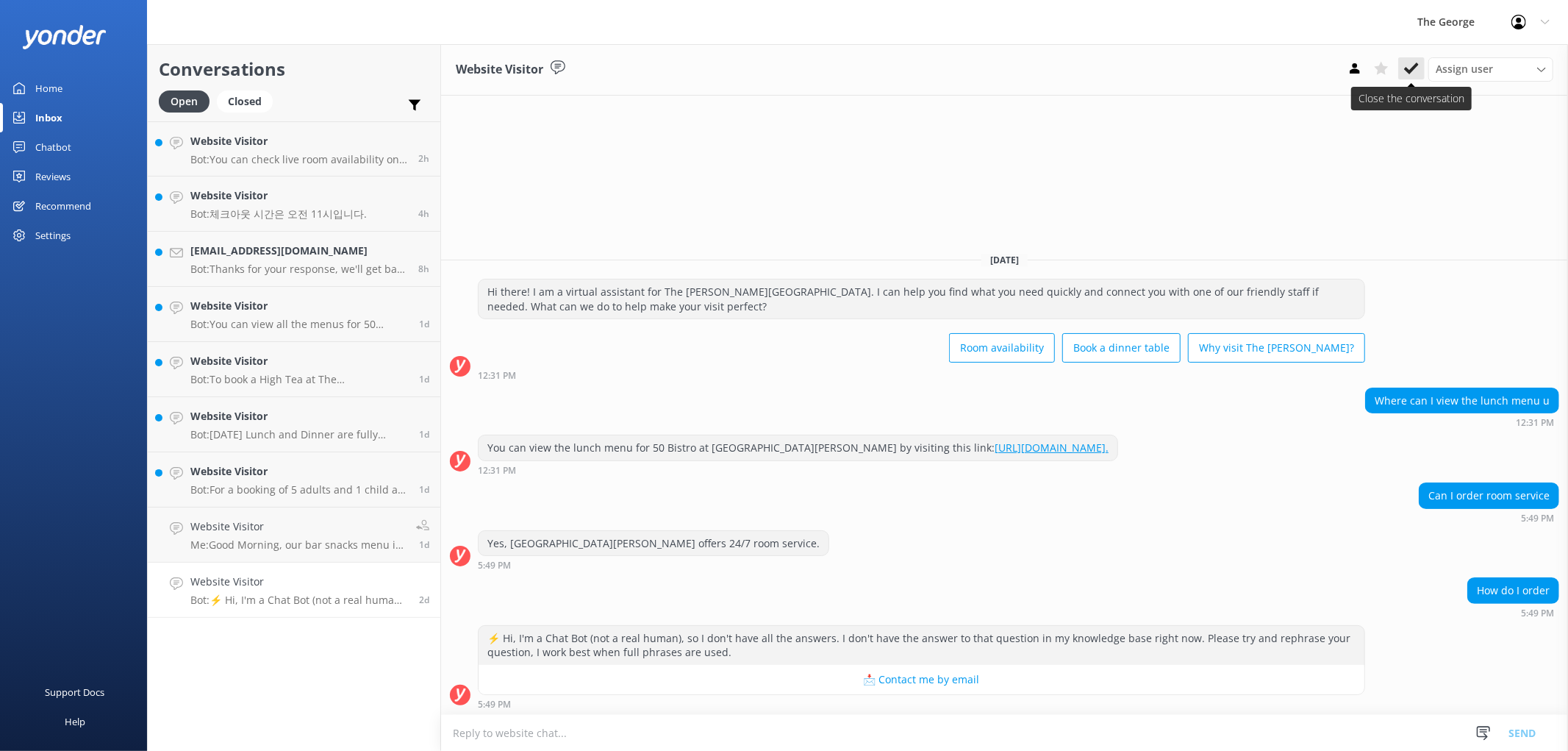
click at [781, 62] on icon at bounding box center [1411, 68] width 14 height 14
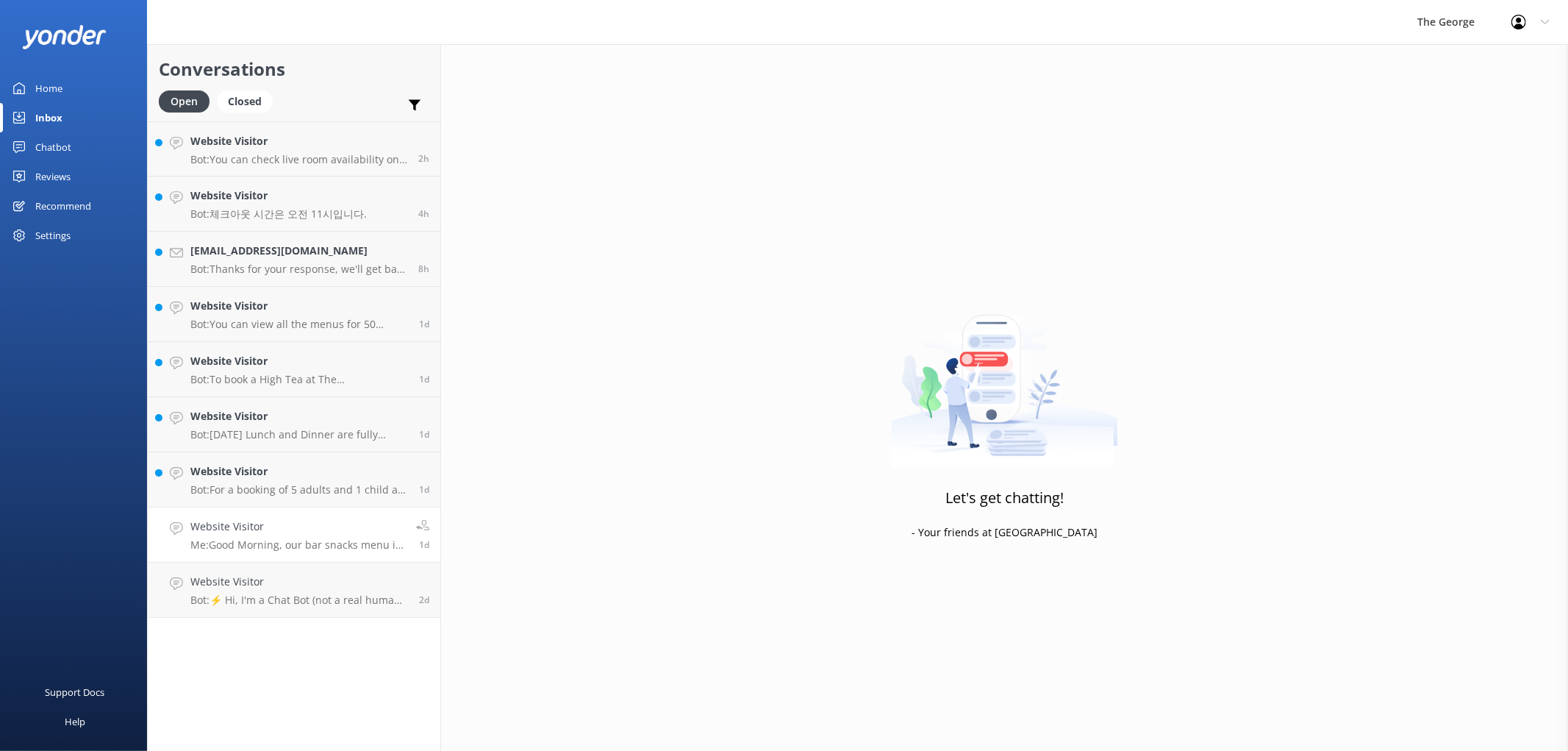
click at [266, 518] on h4 "Website Visitor" at bounding box center [297, 526] width 214 height 16
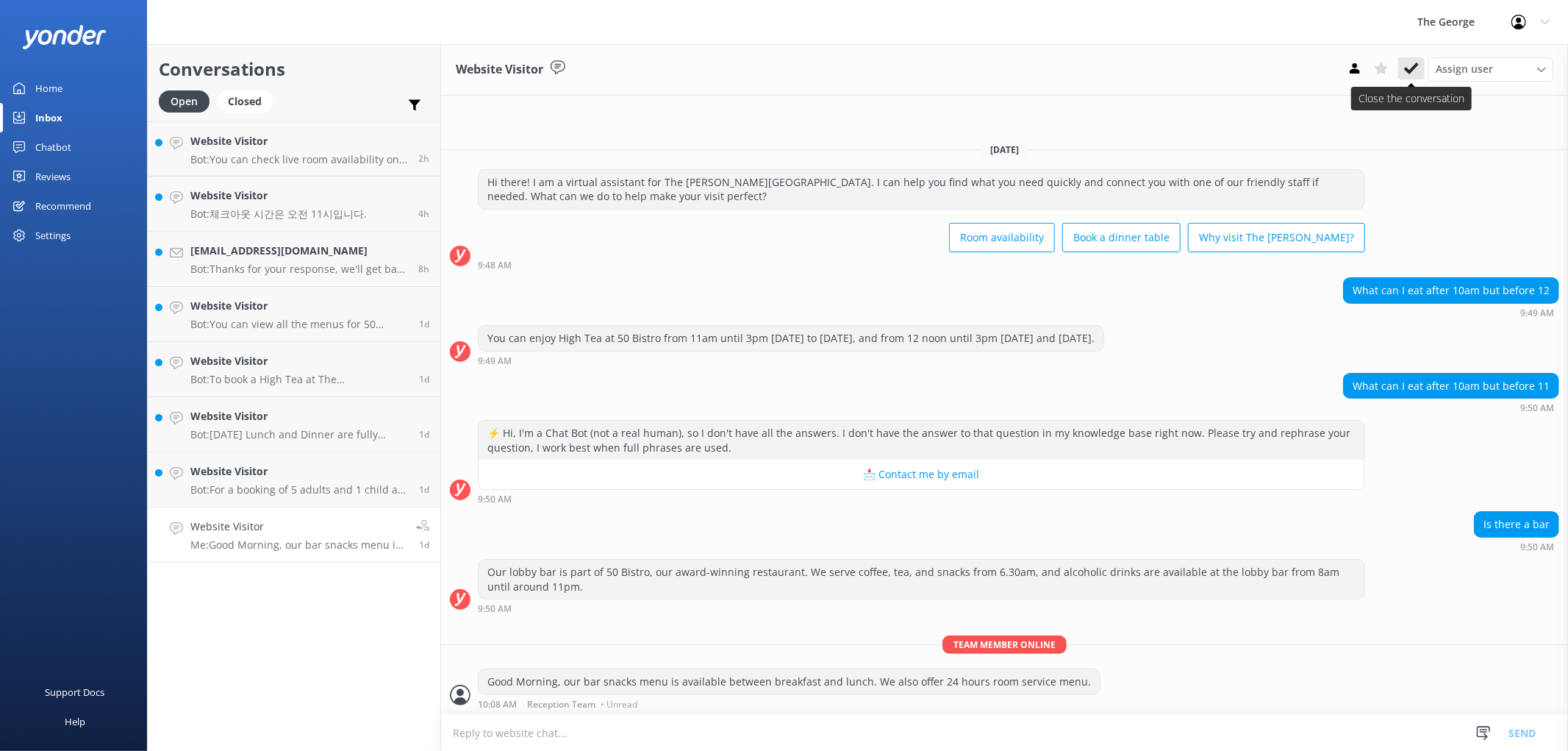
click at [781, 62] on icon at bounding box center [1411, 68] width 14 height 14
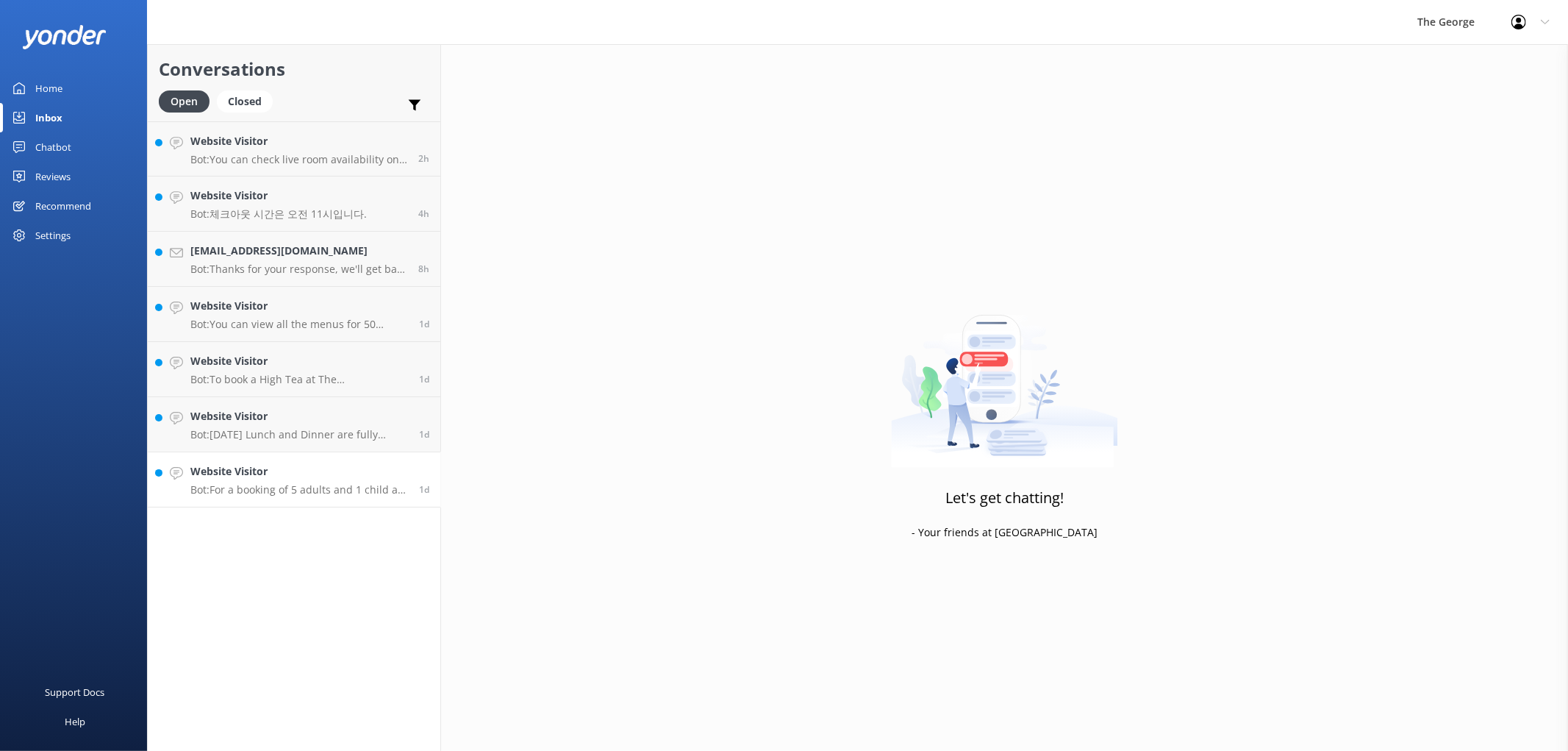
click at [263, 483] on p "Bot: For a booking of 5 adults and 1 child at [DEMOGRAPHIC_DATA] Bistro, please…" at bounding box center [298, 490] width 217 height 13
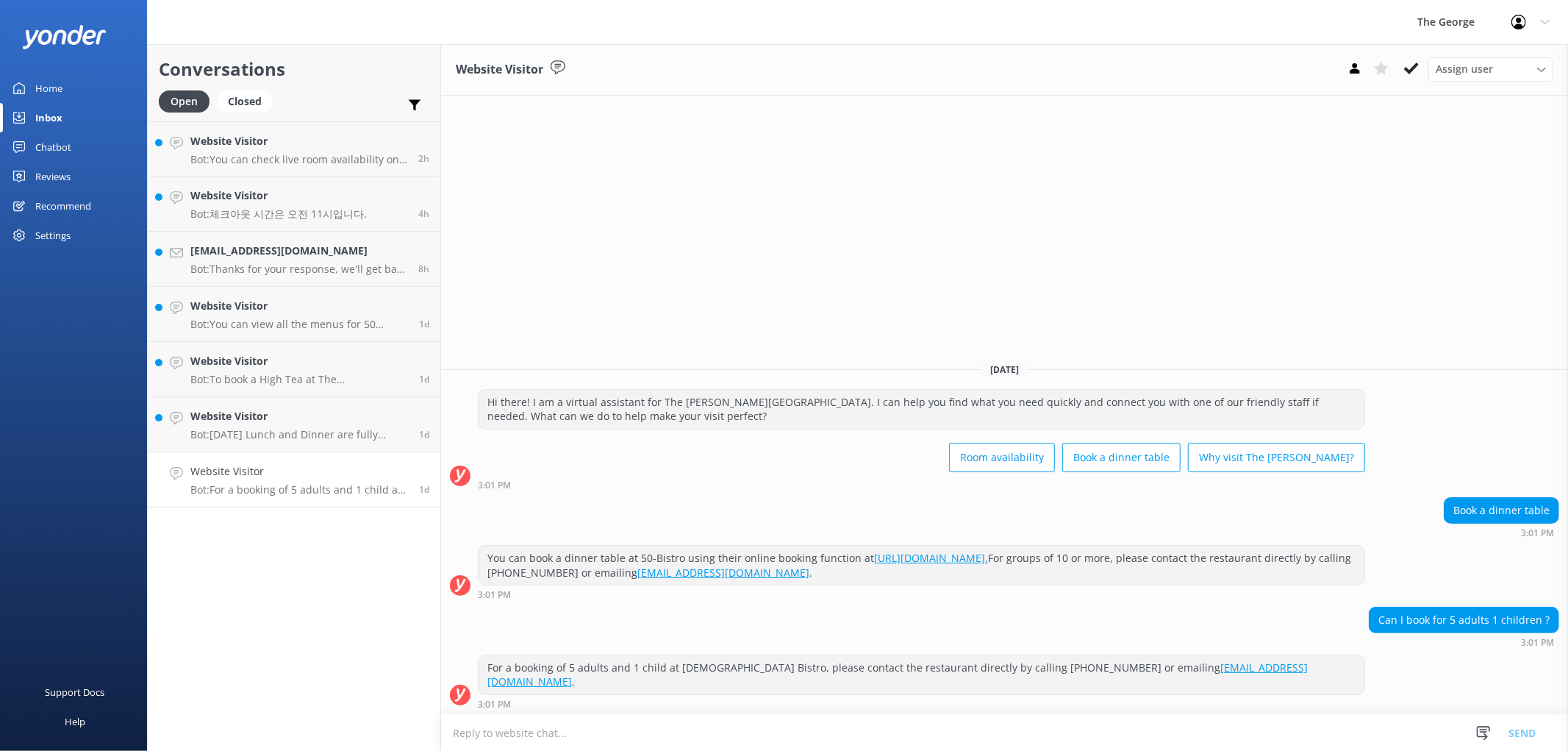
click at [781, 740] on textarea at bounding box center [1004, 733] width 1127 height 36
click at [781, 63] on icon at bounding box center [1411, 68] width 14 height 14
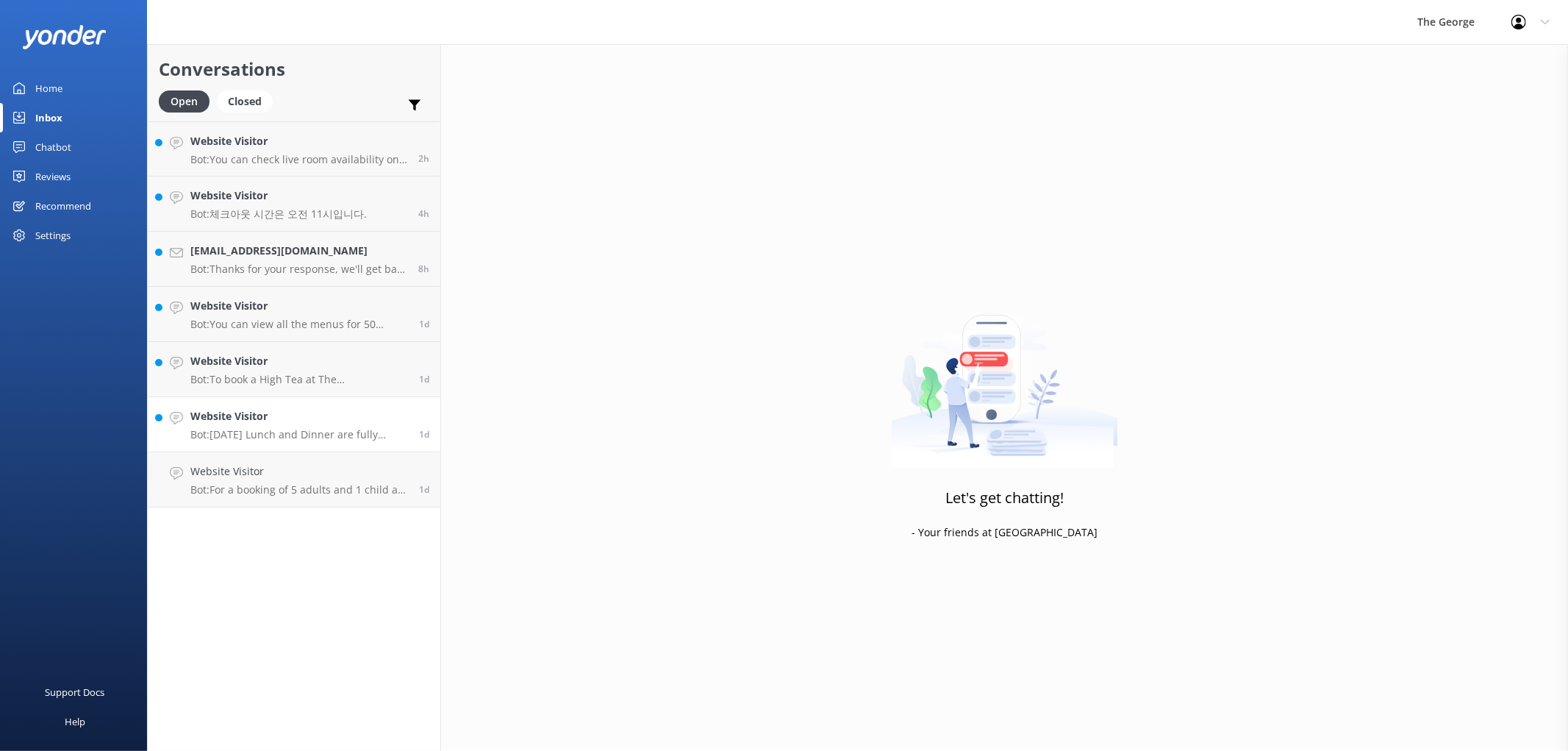
click at [255, 408] on h4 "Website Visitor" at bounding box center [298, 416] width 217 height 16
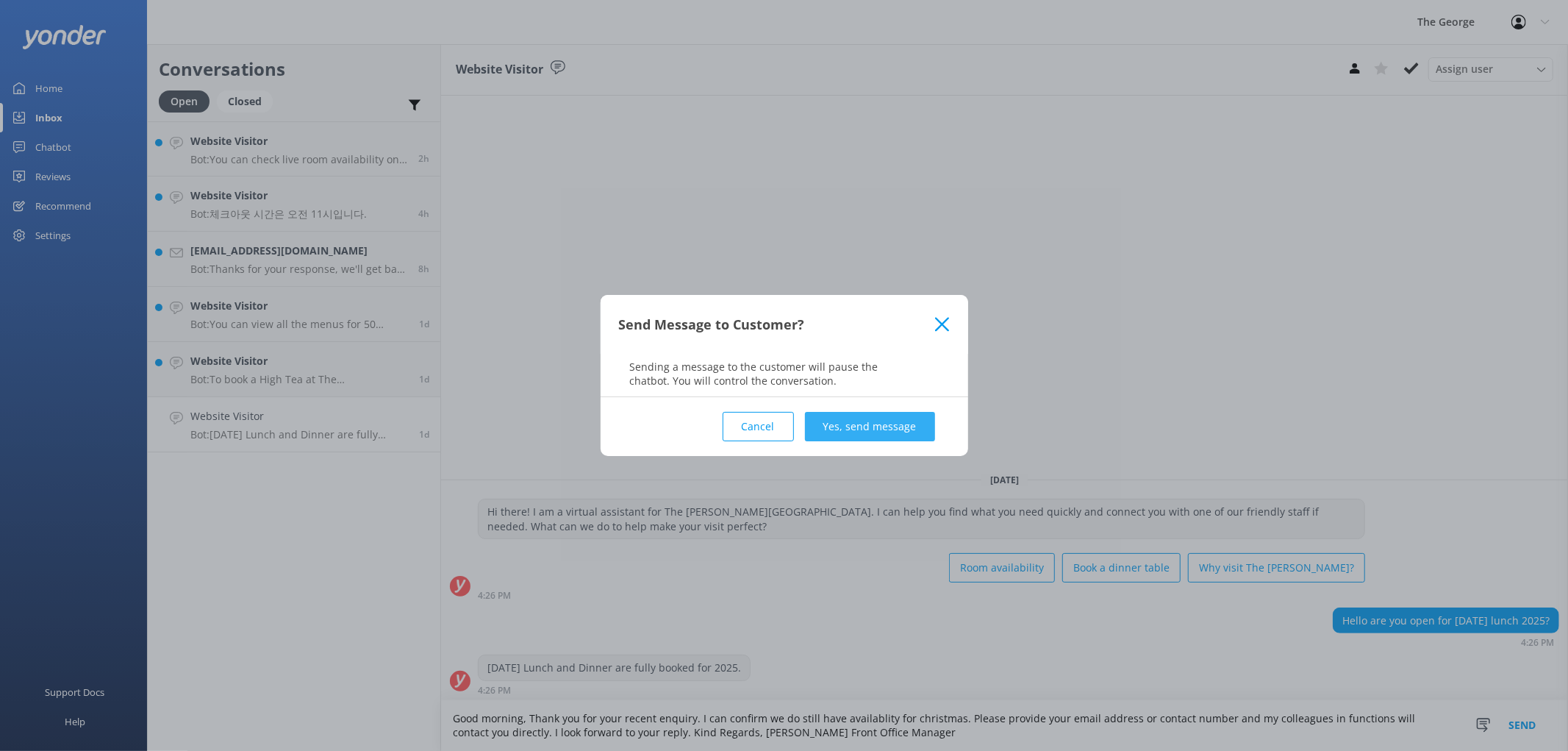
type textarea "Good morning, Thank you for your recent enquiry. I can confirm we do still have…"
click at [781, 427] on button "Yes, send message" at bounding box center [870, 427] width 130 height 30
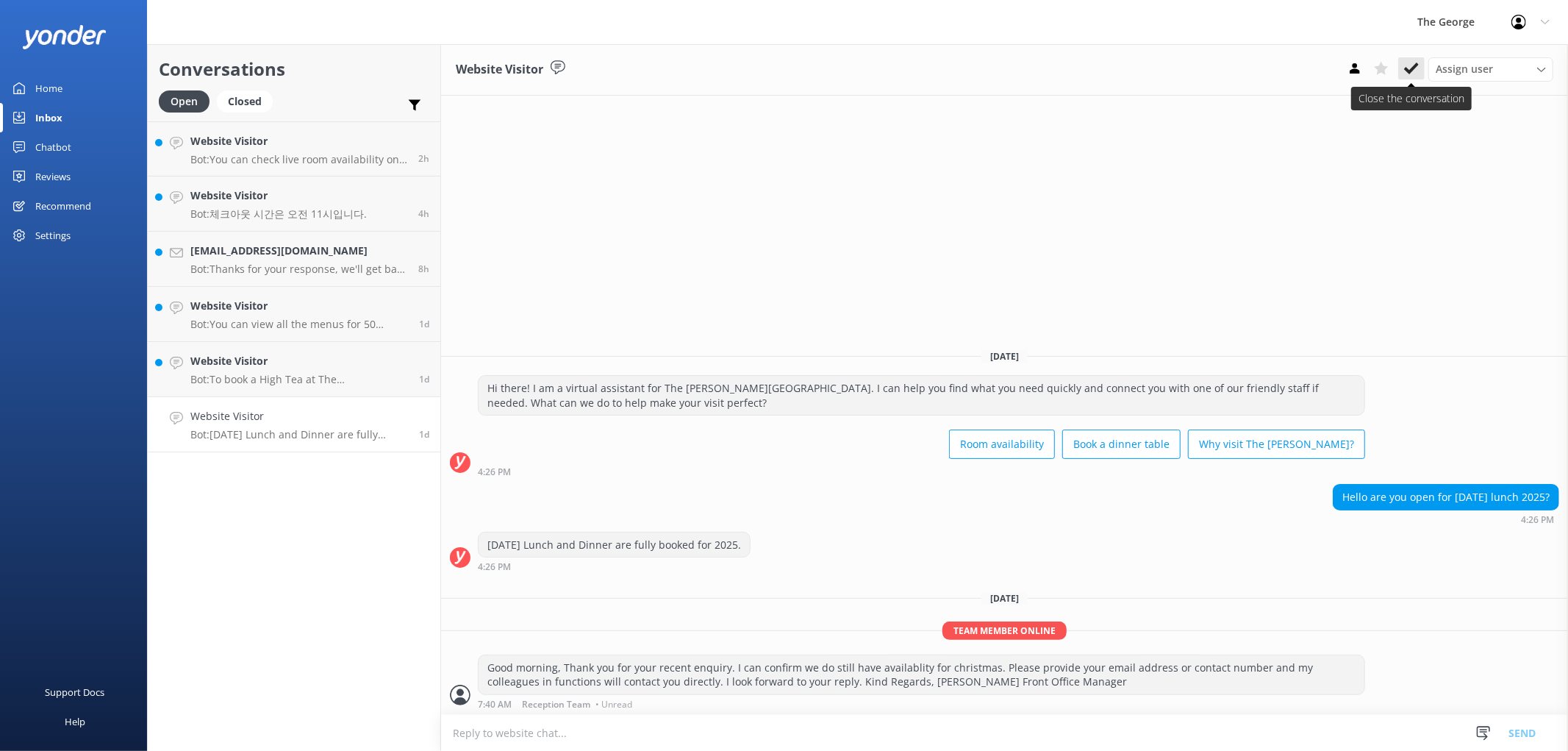
click at [781, 70] on button at bounding box center [1411, 68] width 27 height 22
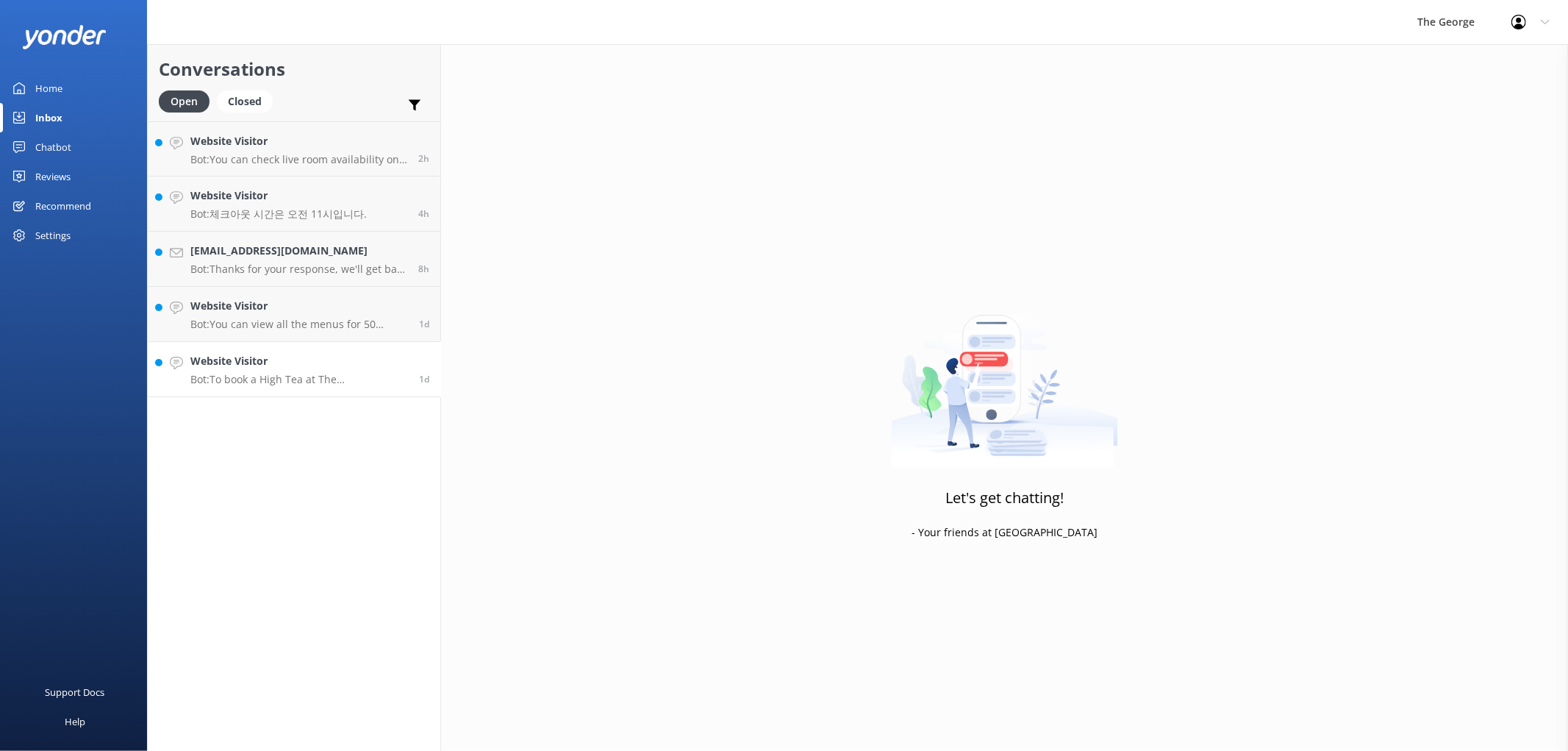
click at [309, 353] on div "Website Visitor Bot: To book a High Tea at [GEOGRAPHIC_DATA][PERSON_NAME], plea…" at bounding box center [298, 369] width 217 height 33
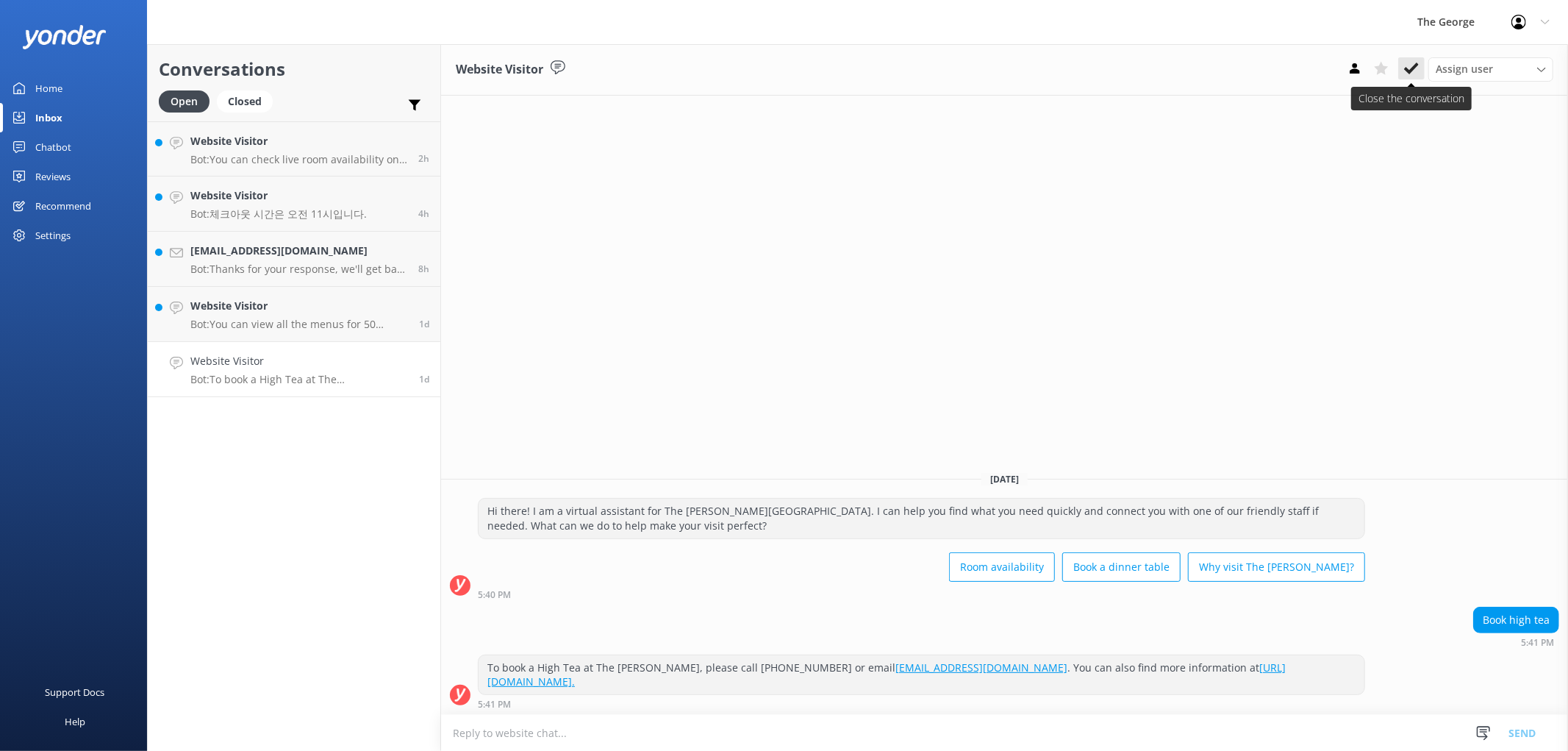
click at [781, 67] on icon at bounding box center [1411, 68] width 14 height 14
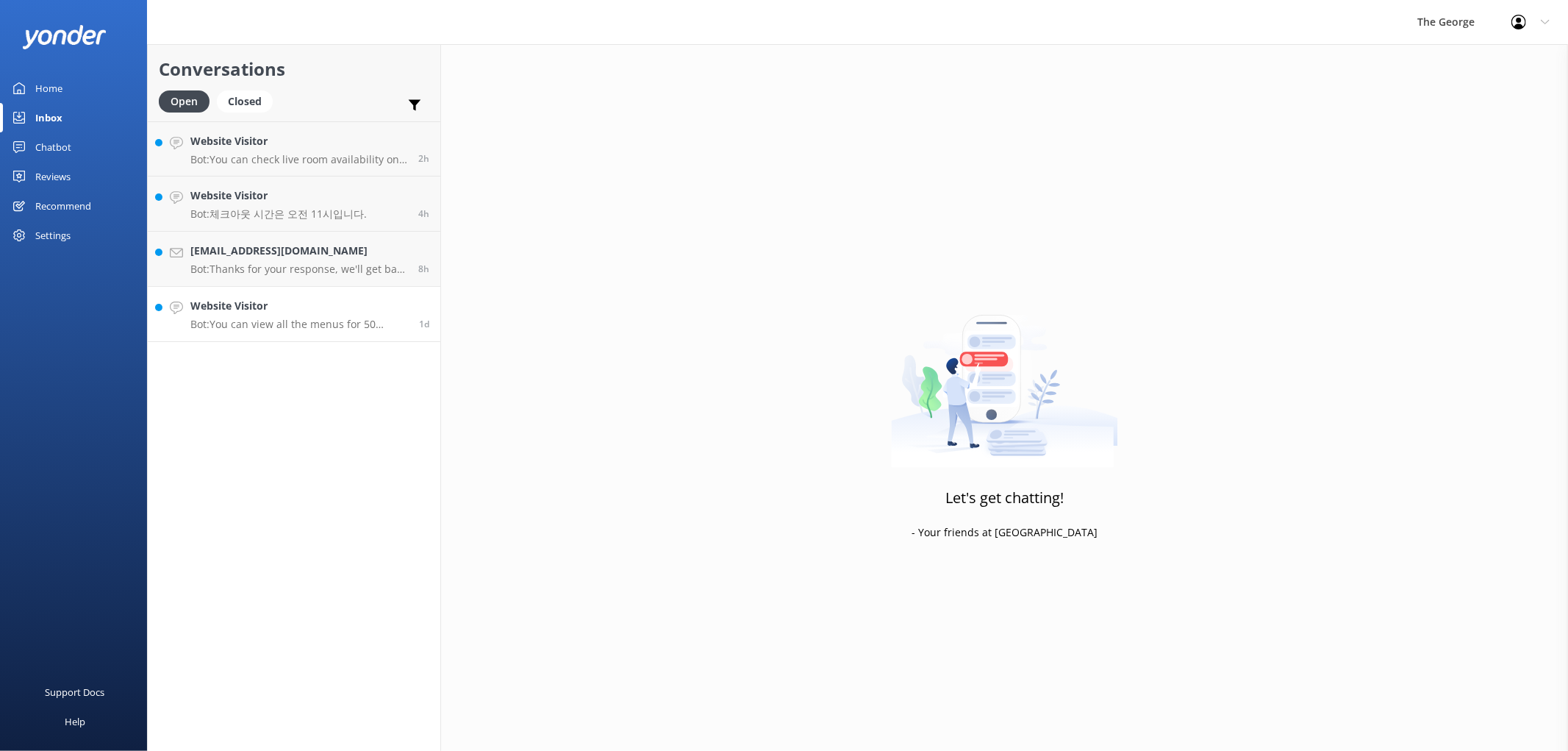
click at [270, 298] on h4 "Website Visitor" at bounding box center [298, 305] width 217 height 16
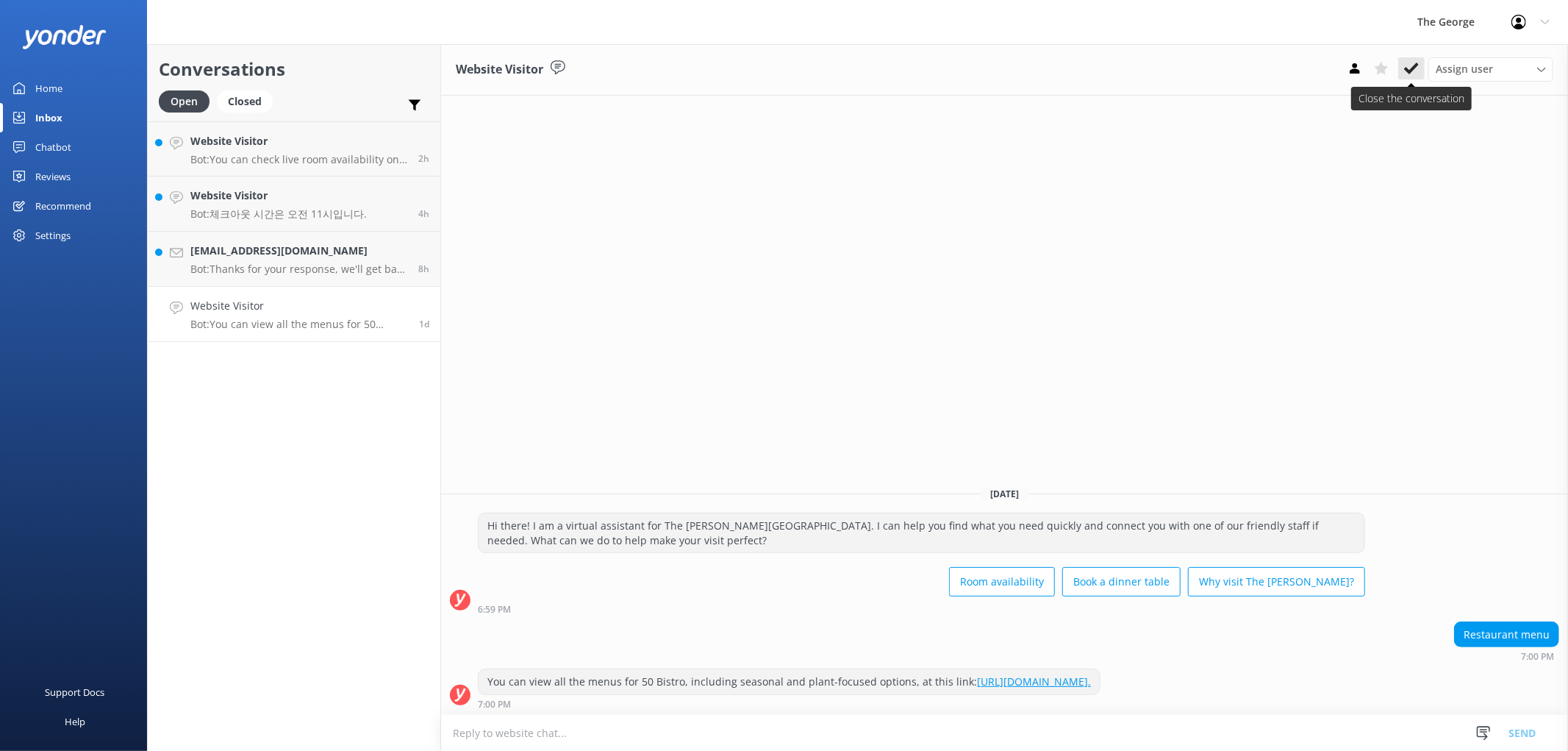
click at [781, 62] on icon at bounding box center [1411, 68] width 14 height 14
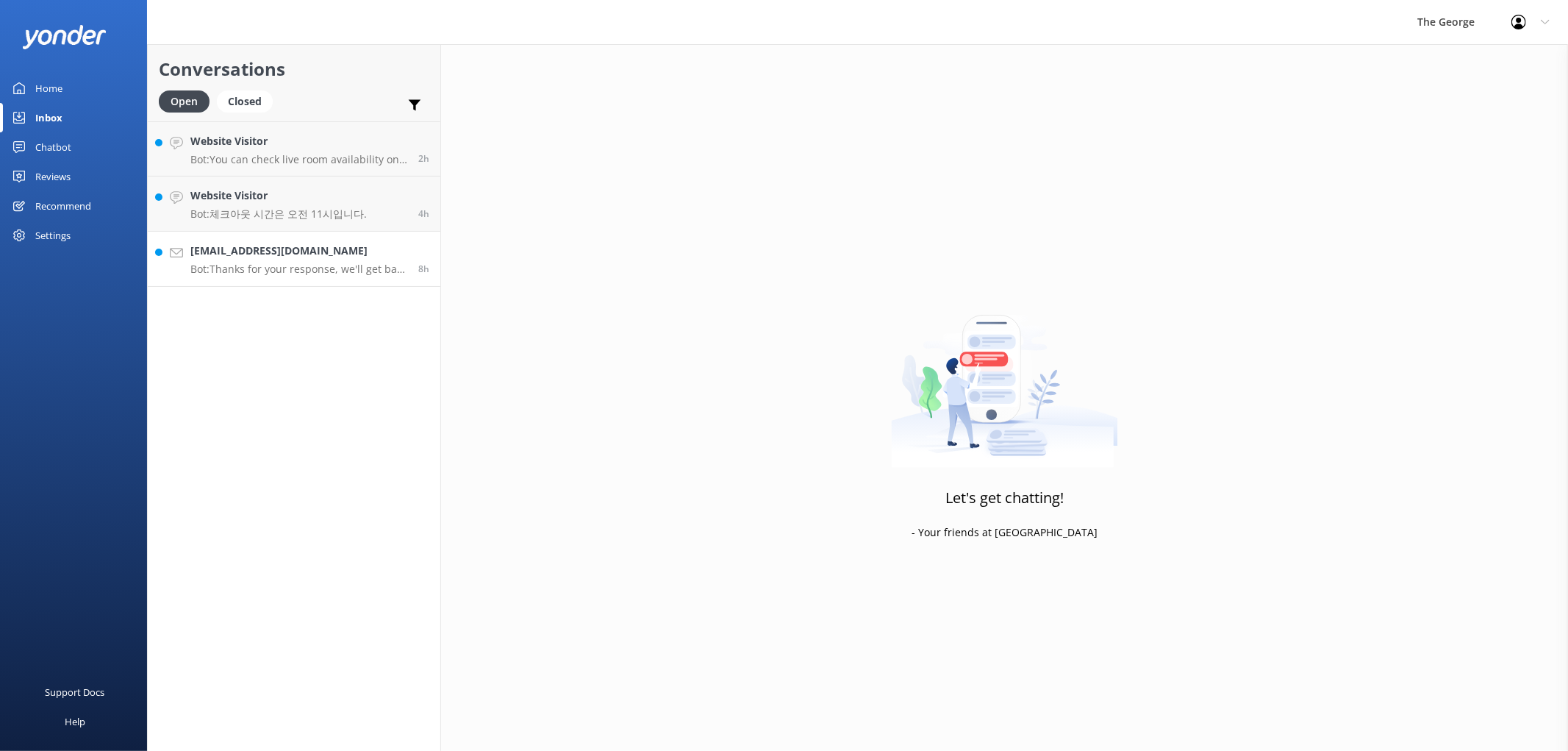
click at [228, 243] on h4 "[EMAIL_ADDRESS][DOMAIN_NAME]" at bounding box center [298, 250] width 217 height 16
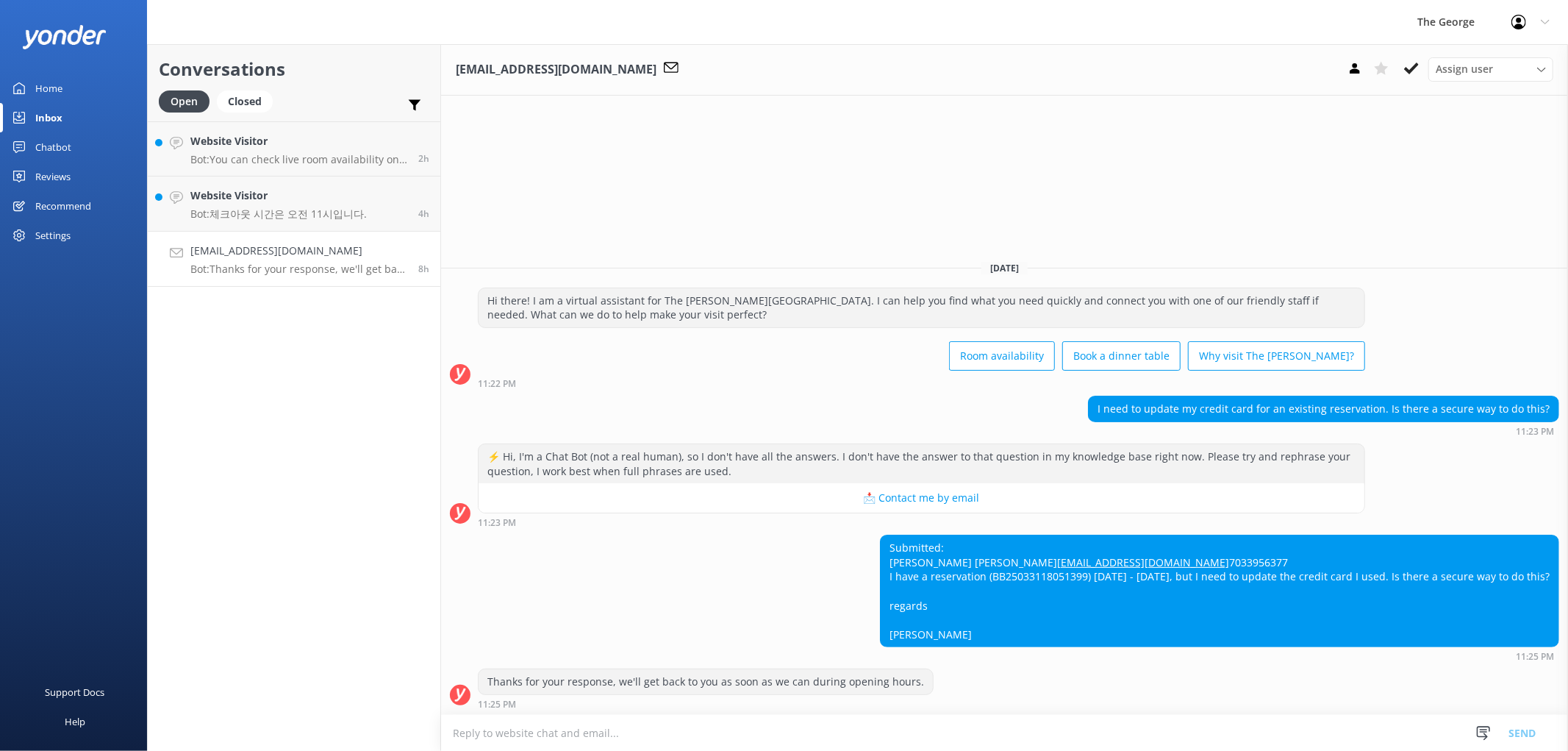
click at [554, 738] on textarea at bounding box center [1004, 733] width 1127 height 36
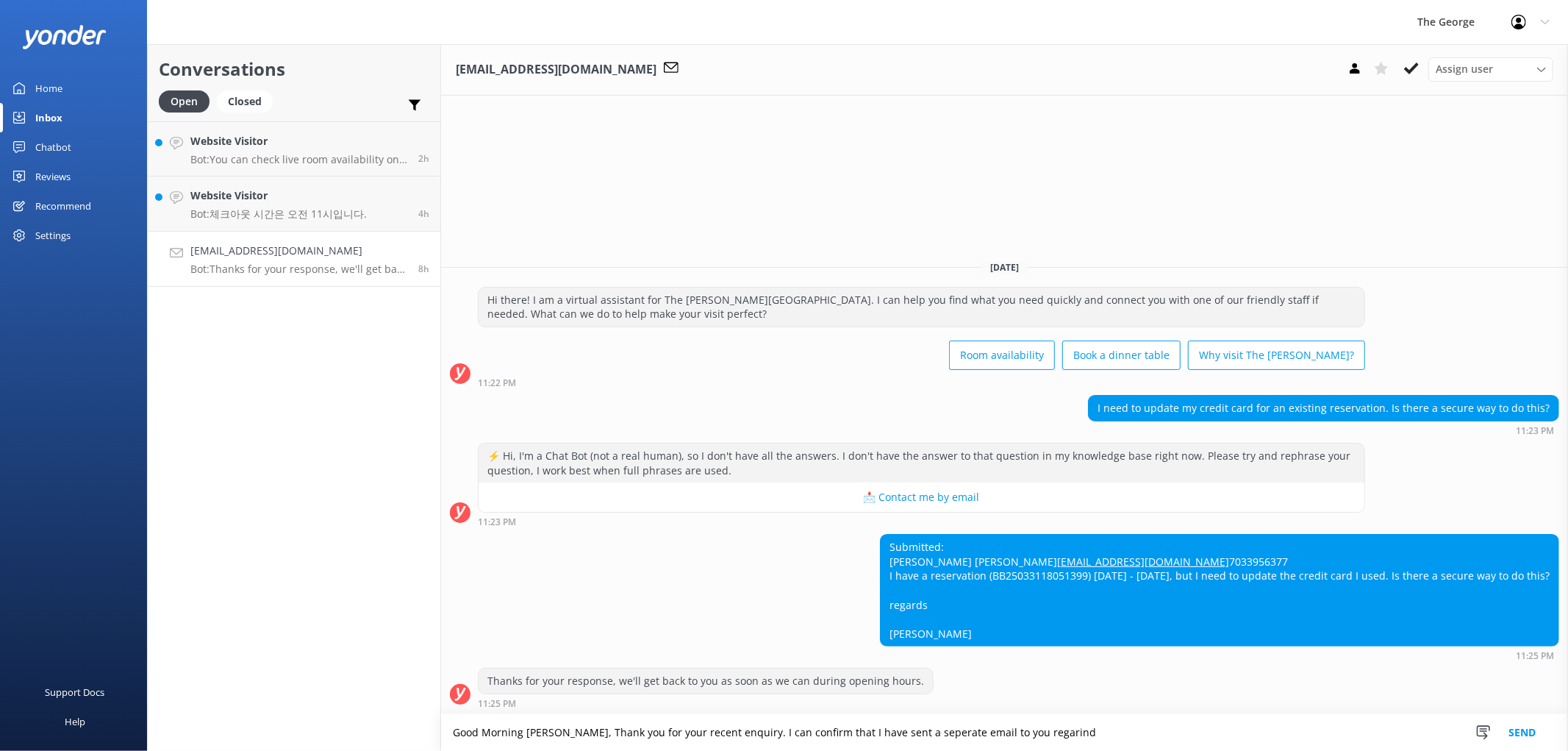
click at [781, 737] on textarea "Good Morning [PERSON_NAME], Thank you for your recent enquiry. I can confirm th…" at bounding box center [1004, 732] width 1127 height 37
click at [781, 732] on textarea "Good Morning [PERSON_NAME], Thank you for your recent enquiry. I can confirm th…" at bounding box center [1004, 732] width 1127 height 37
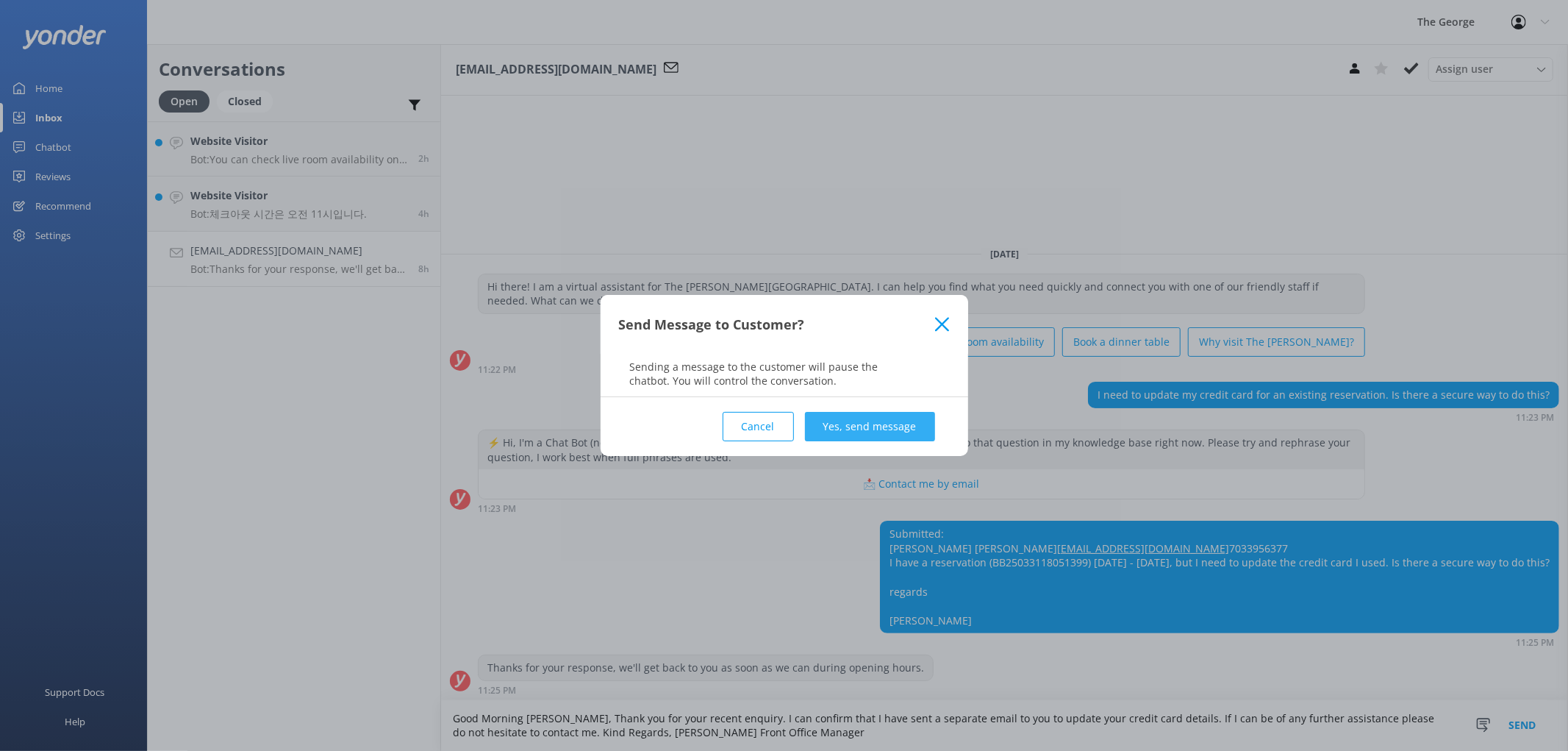
type textarea "Good Morning [PERSON_NAME], Thank you for your recent enquiry. I can confirm th…"
click at [781, 419] on button "Yes, send message" at bounding box center [870, 427] width 130 height 30
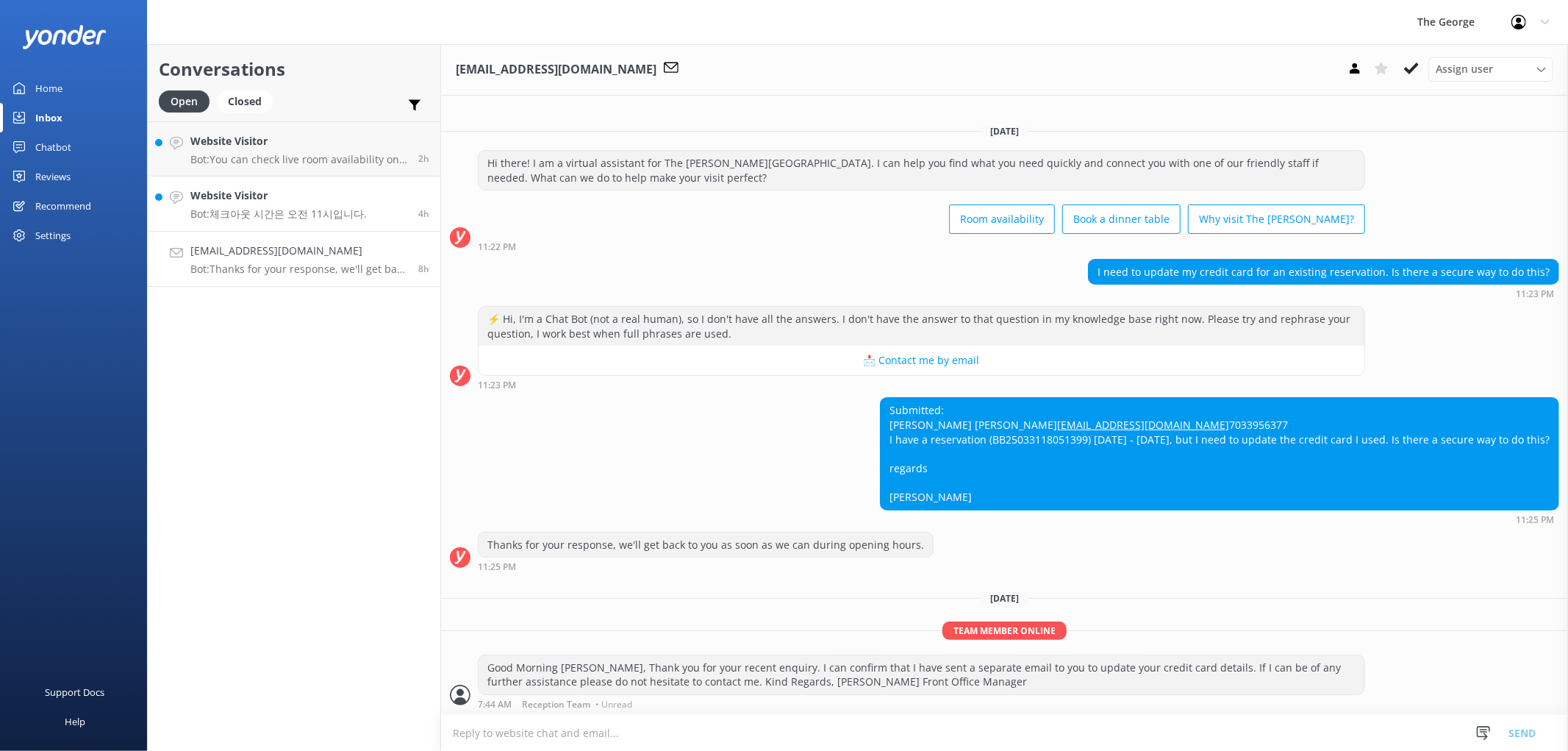
click at [314, 208] on p "Bot: 체크아웃 시간은 오전 11시입니다." at bounding box center [278, 214] width 176 height 13
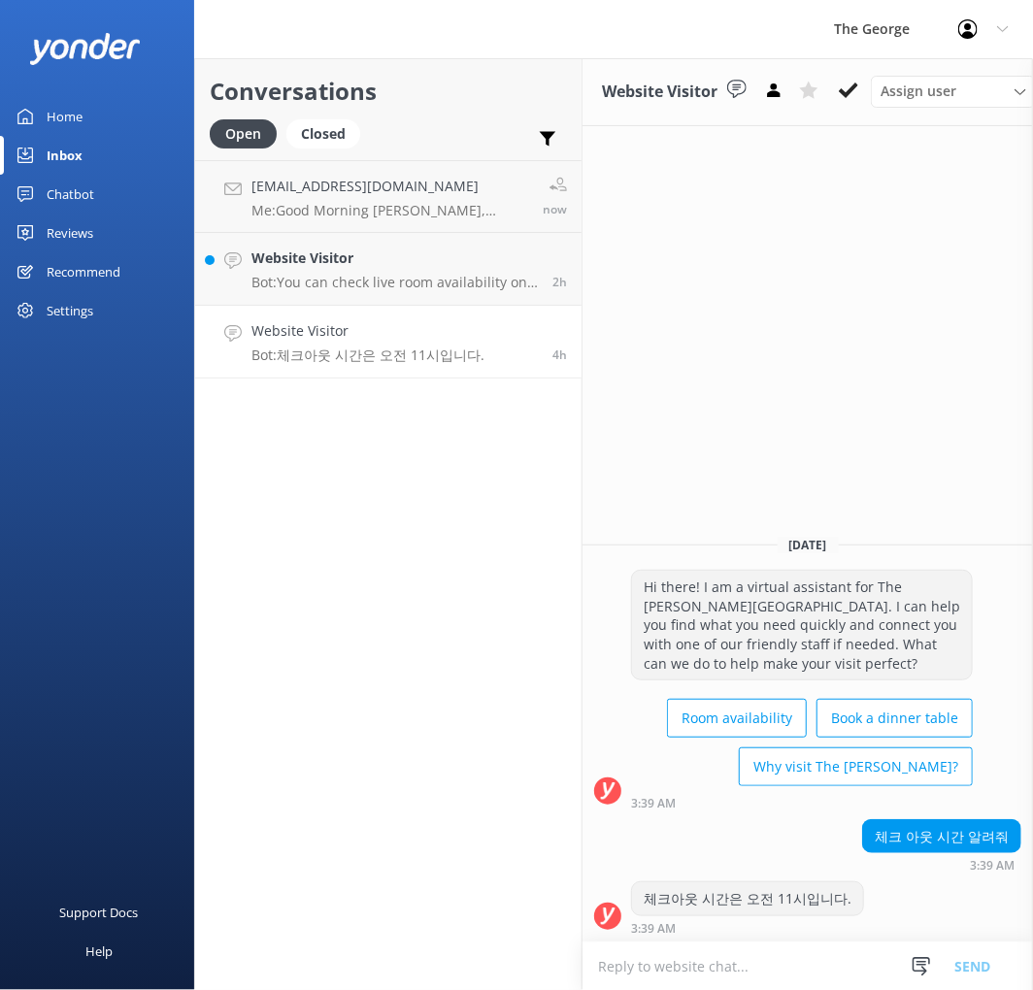
click at [679, 974] on textarea at bounding box center [807, 966] width 450 height 48
paste textarea "일반 체크아웃 시간은 오전 11시입니다."
type textarea "일반 체크아웃 시간은 오전 11시입니다."
click at [986, 962] on button "Send" at bounding box center [972, 965] width 73 height 49
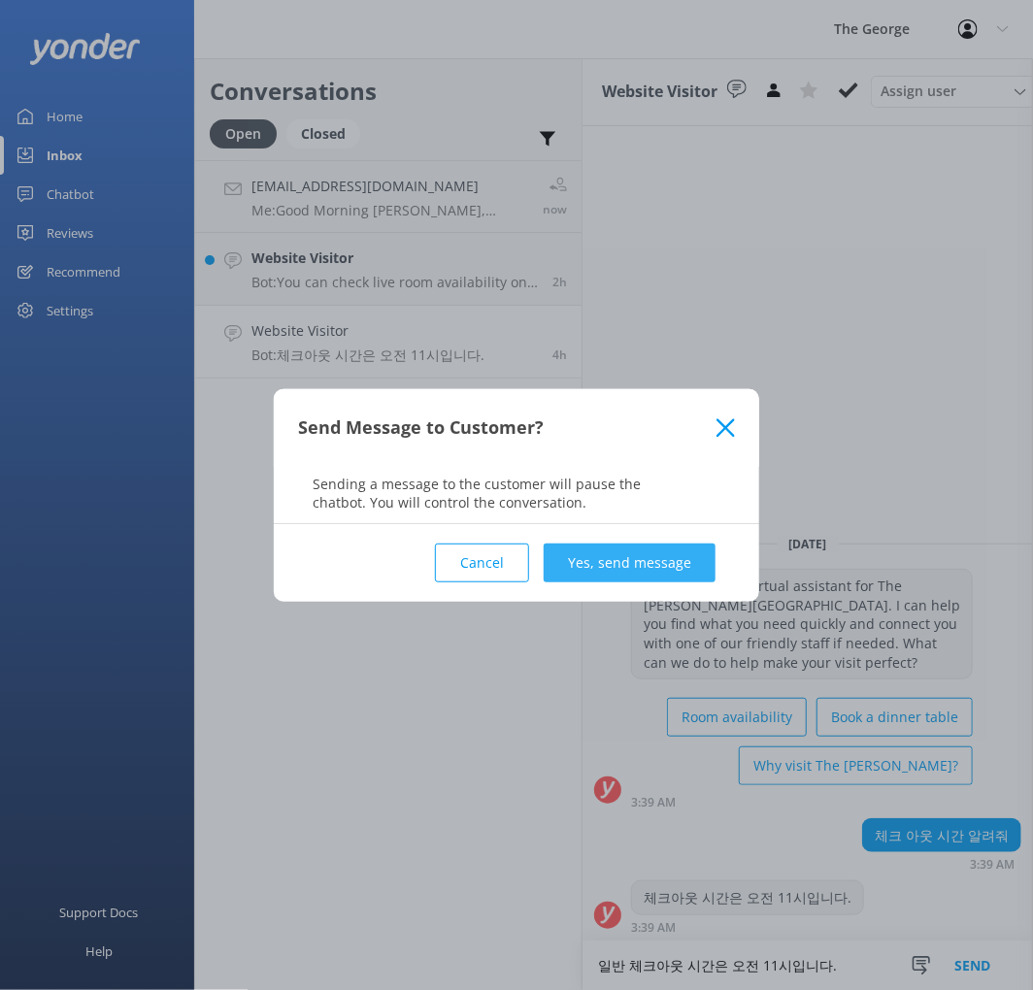
click at [637, 560] on button "Yes, send message" at bounding box center [630, 563] width 172 height 39
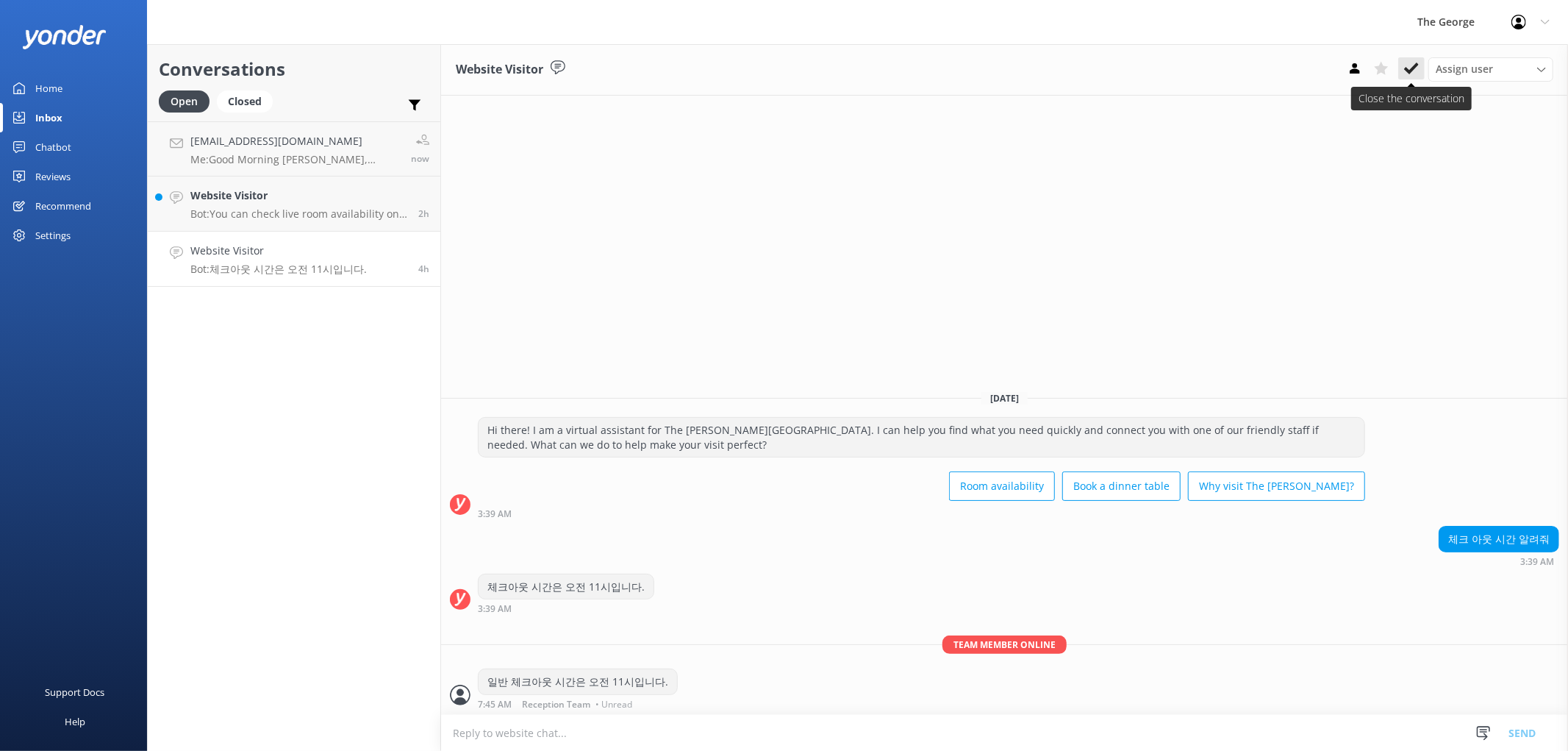
click at [781, 69] on icon at bounding box center [1411, 68] width 14 height 14
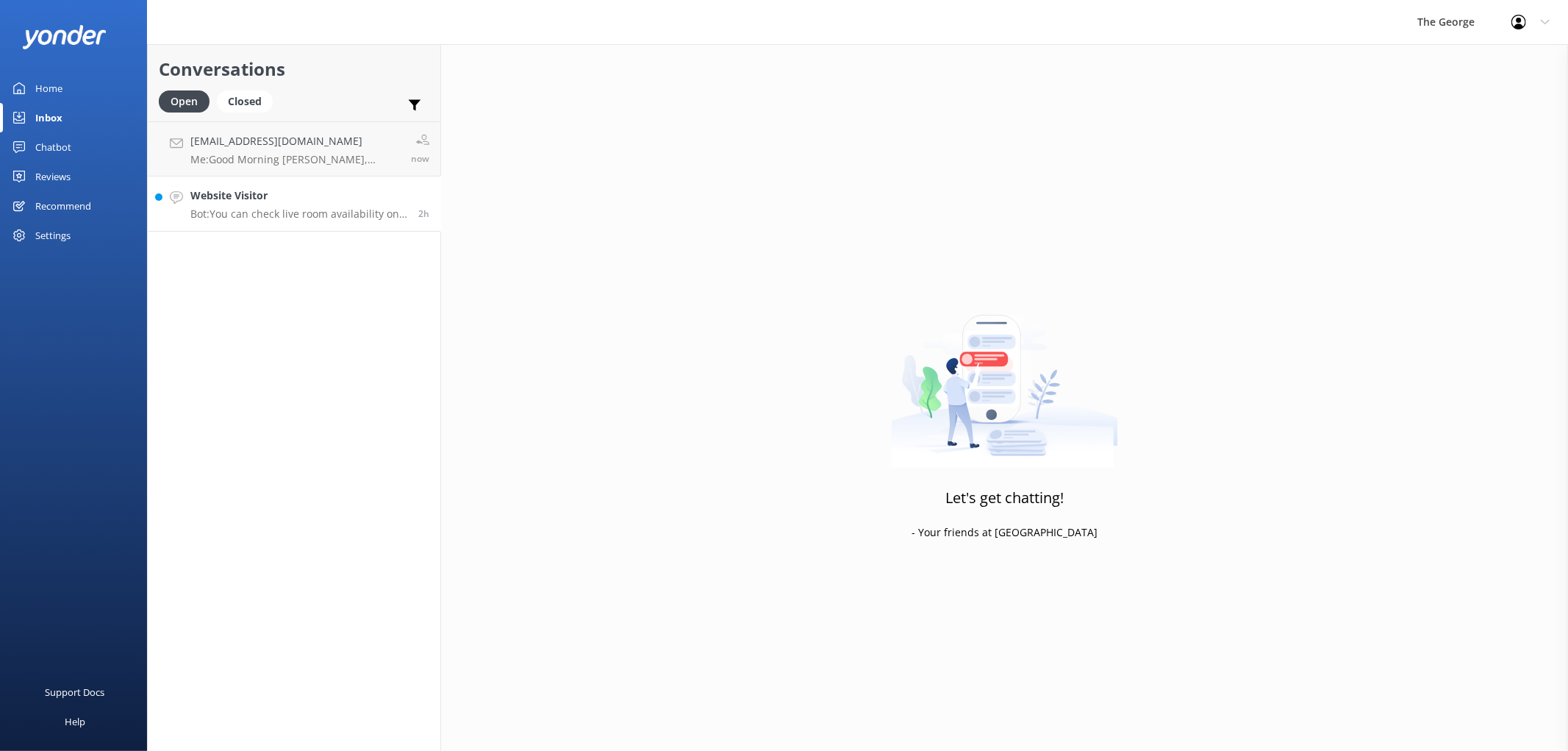
click at [258, 187] on h4 "Website Visitor" at bounding box center [298, 195] width 217 height 16
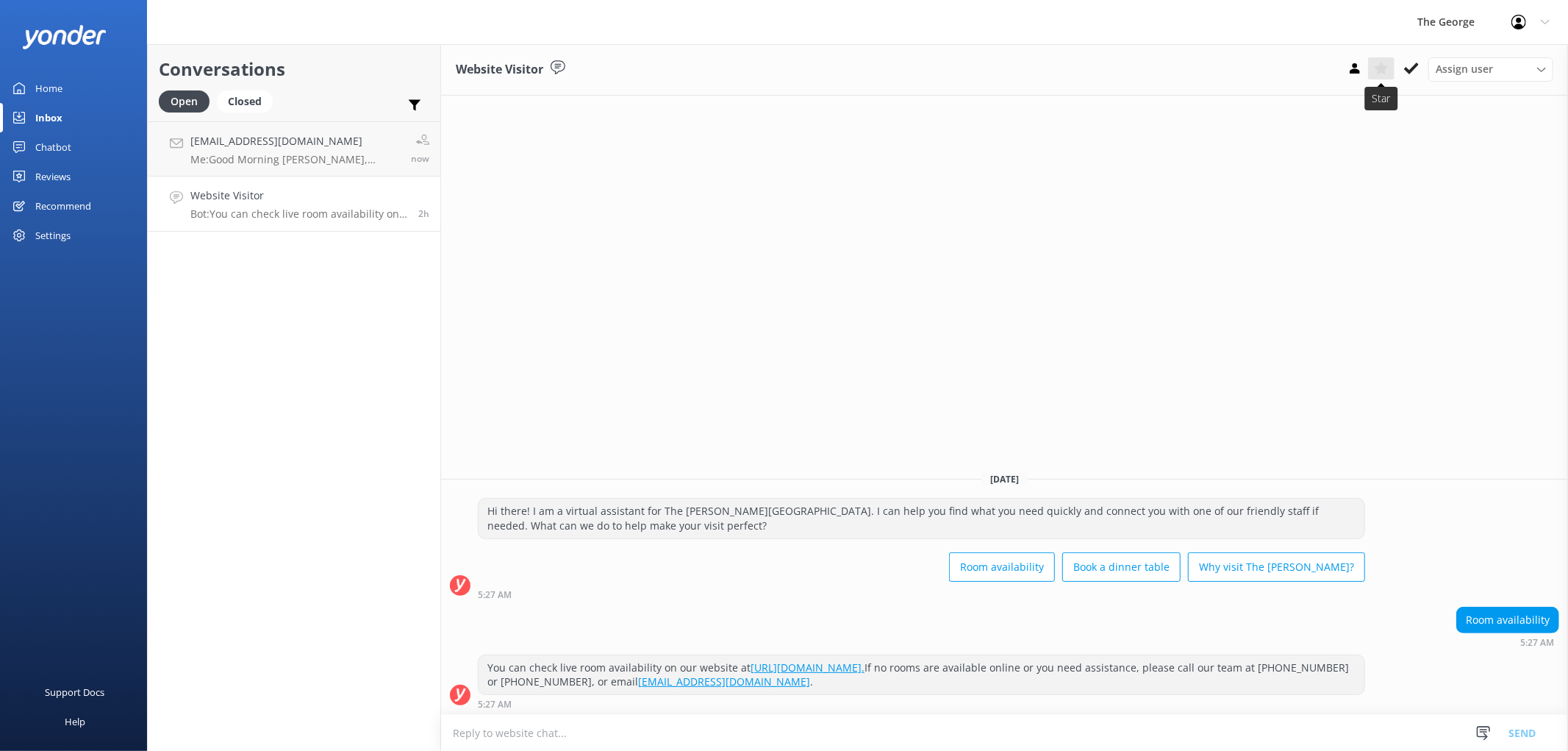
click at [781, 61] on icon at bounding box center [1411, 68] width 14 height 14
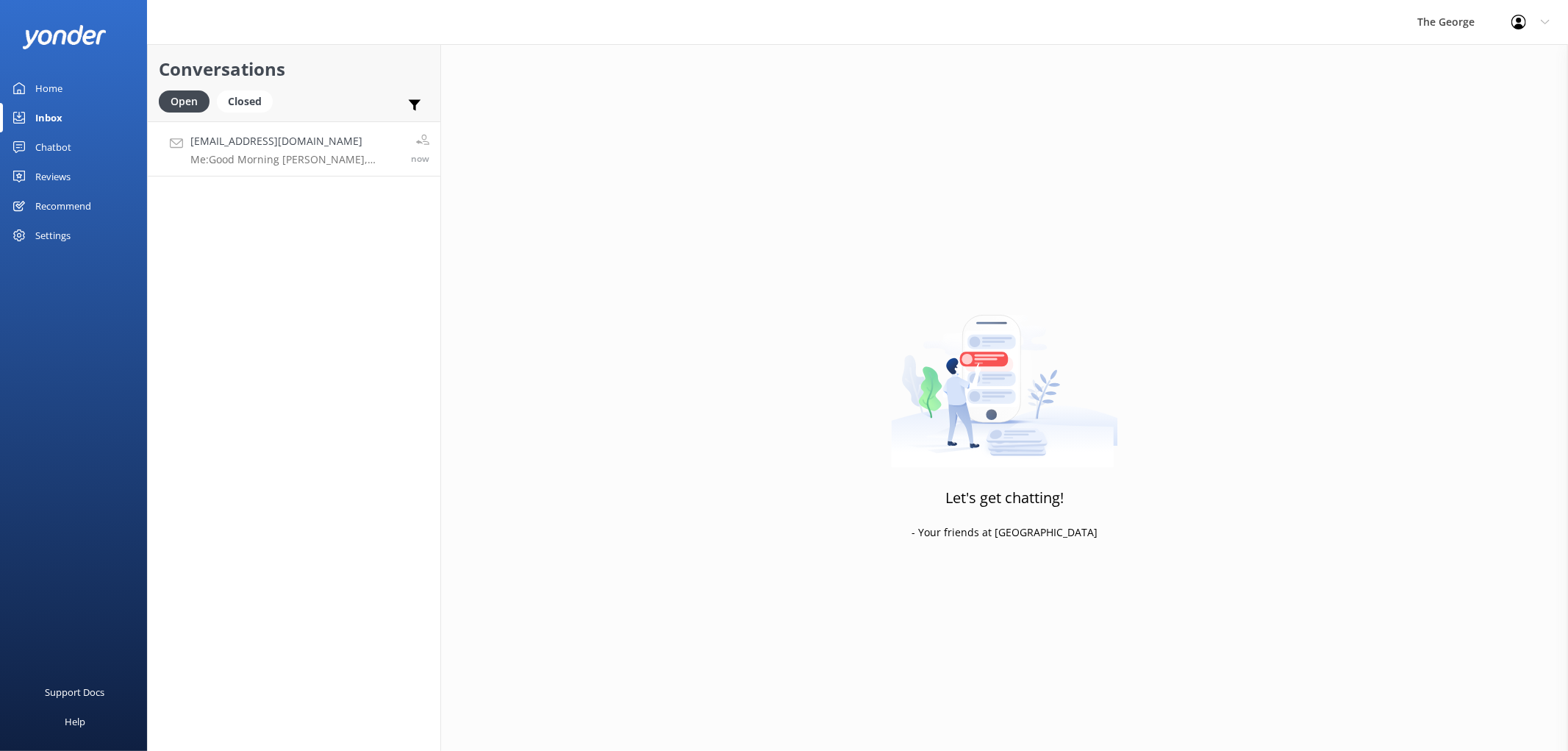
click at [289, 133] on h4 "[EMAIL_ADDRESS][DOMAIN_NAME]" at bounding box center [295, 141] width 210 height 16
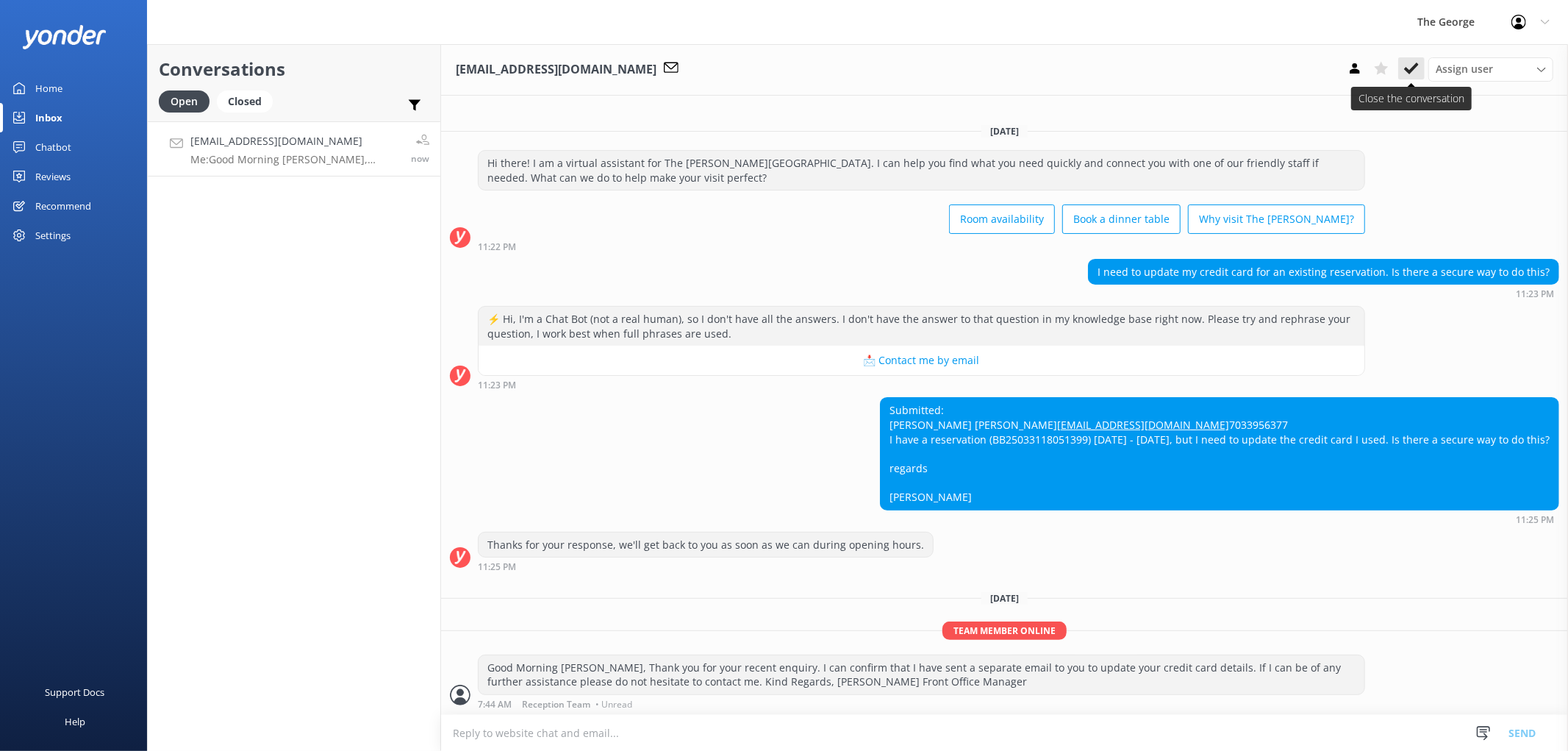
click at [781, 68] on icon at bounding box center [1411, 68] width 14 height 14
